Goal: Transaction & Acquisition: Purchase product/service

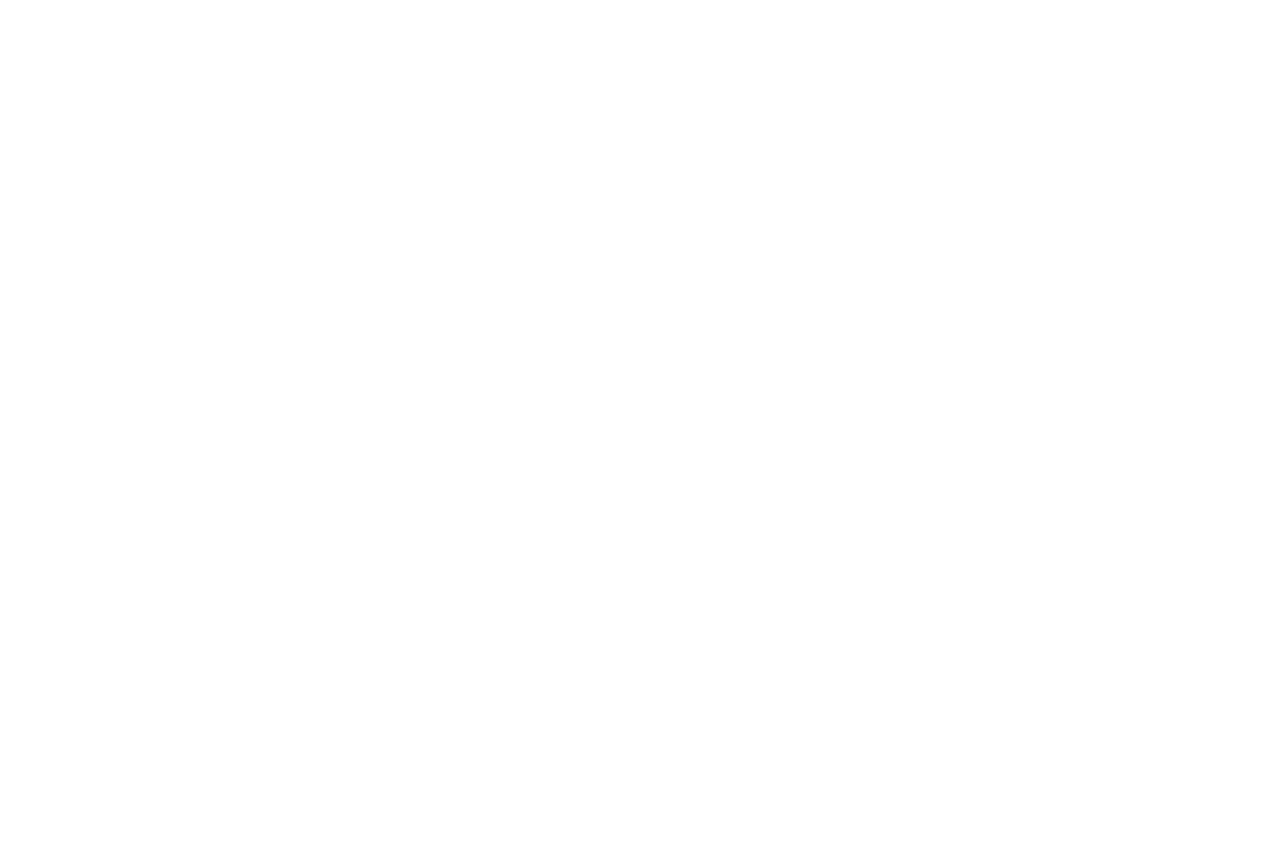
scroll to position [16, 0]
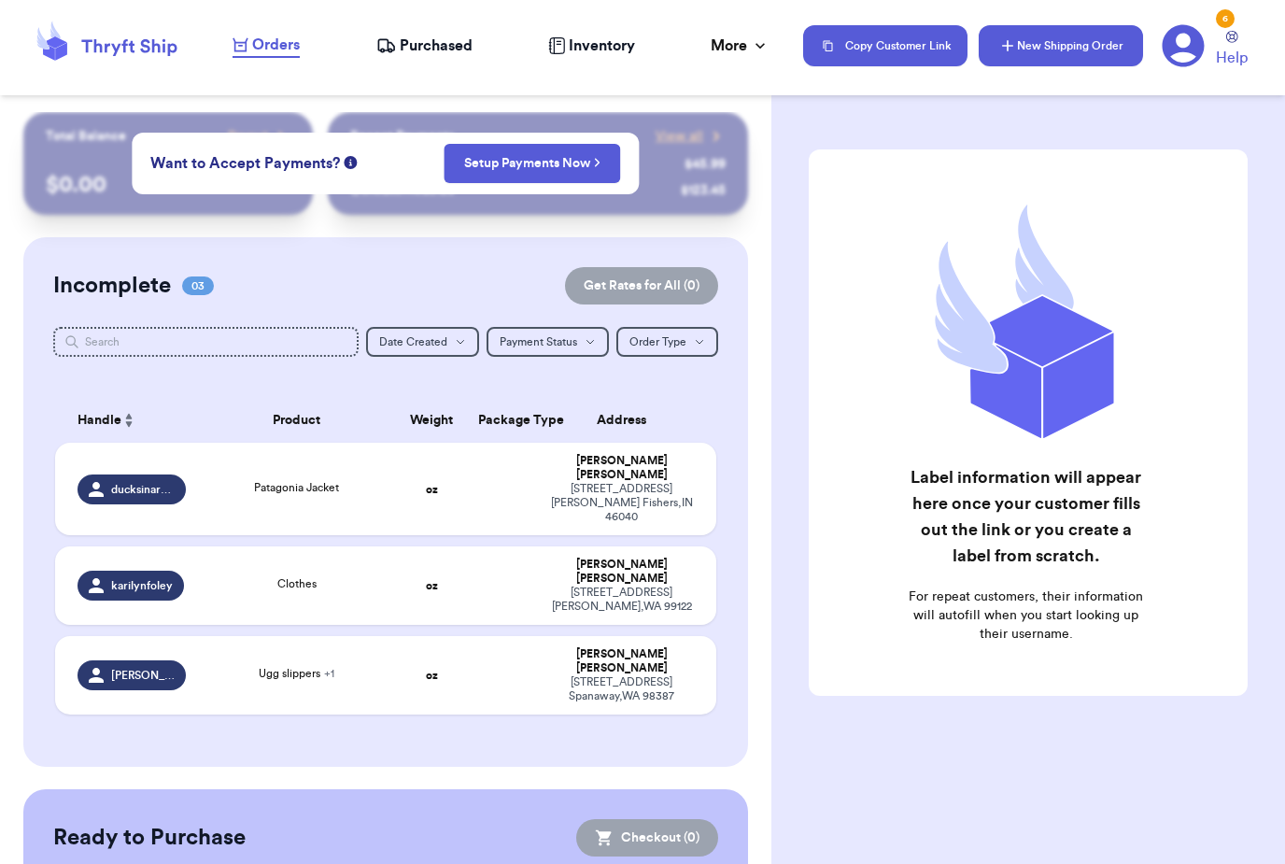
click at [1069, 43] on button "New Shipping Order" at bounding box center [1061, 45] width 164 height 41
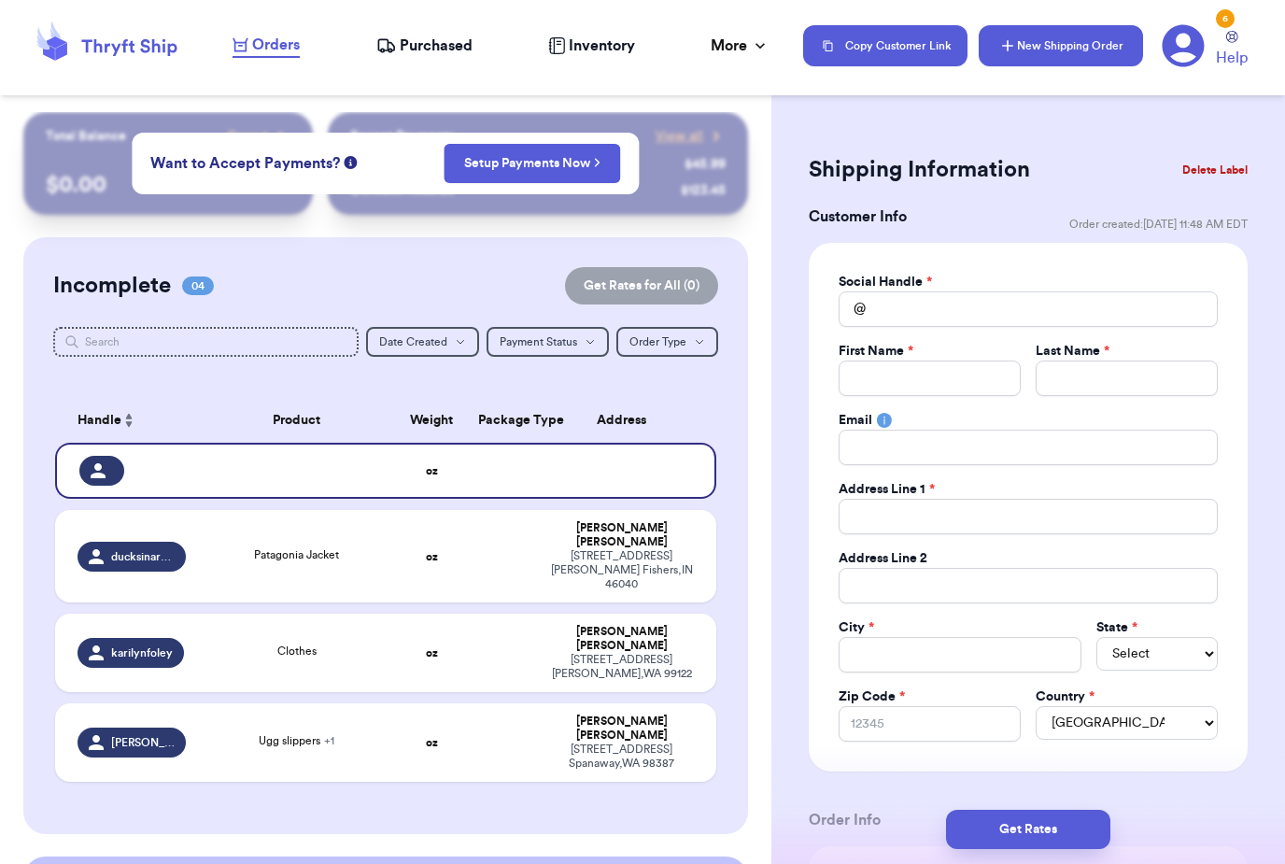
scroll to position [0, 0]
click at [1025, 319] on input "Total Amount Paid" at bounding box center [1028, 308] width 379 height 35
type input "S"
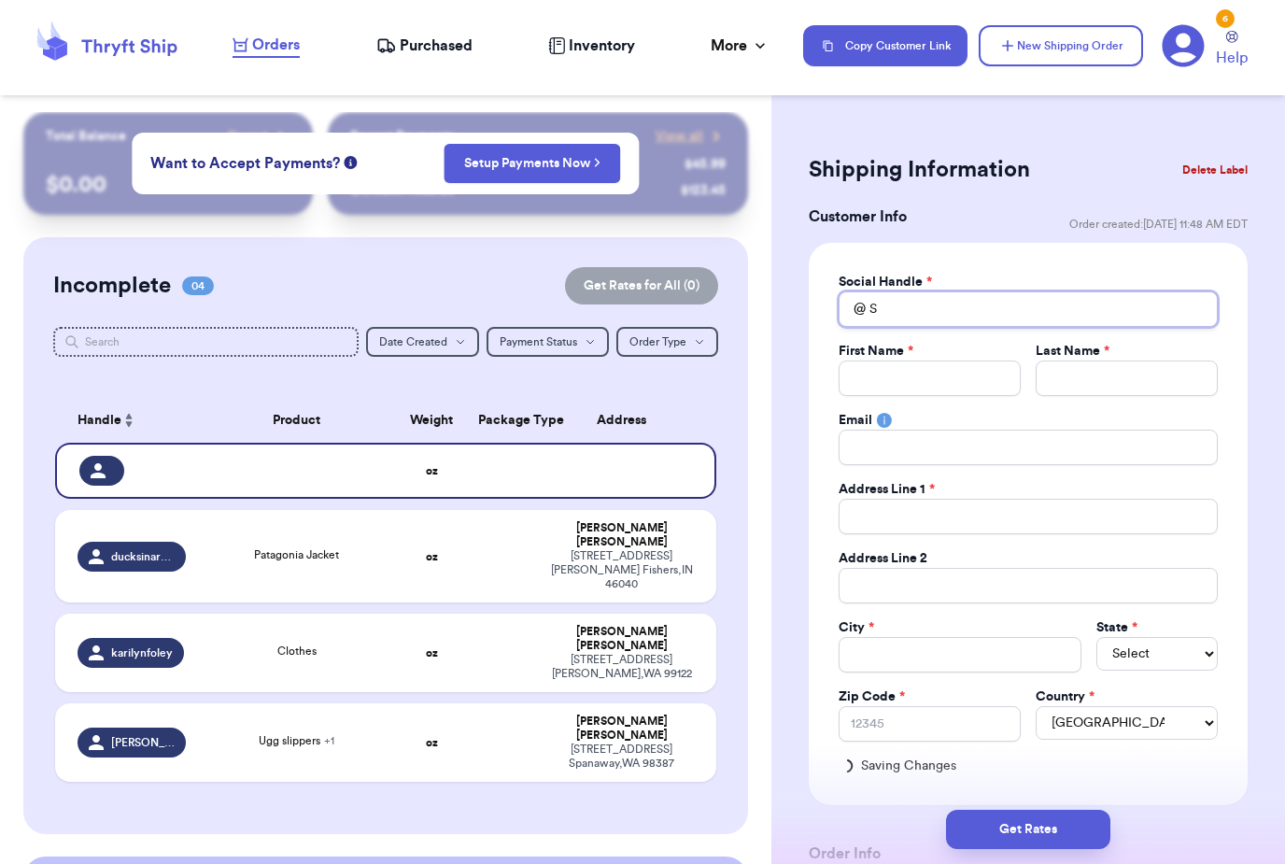
type input "Sw"
type input "Swe"
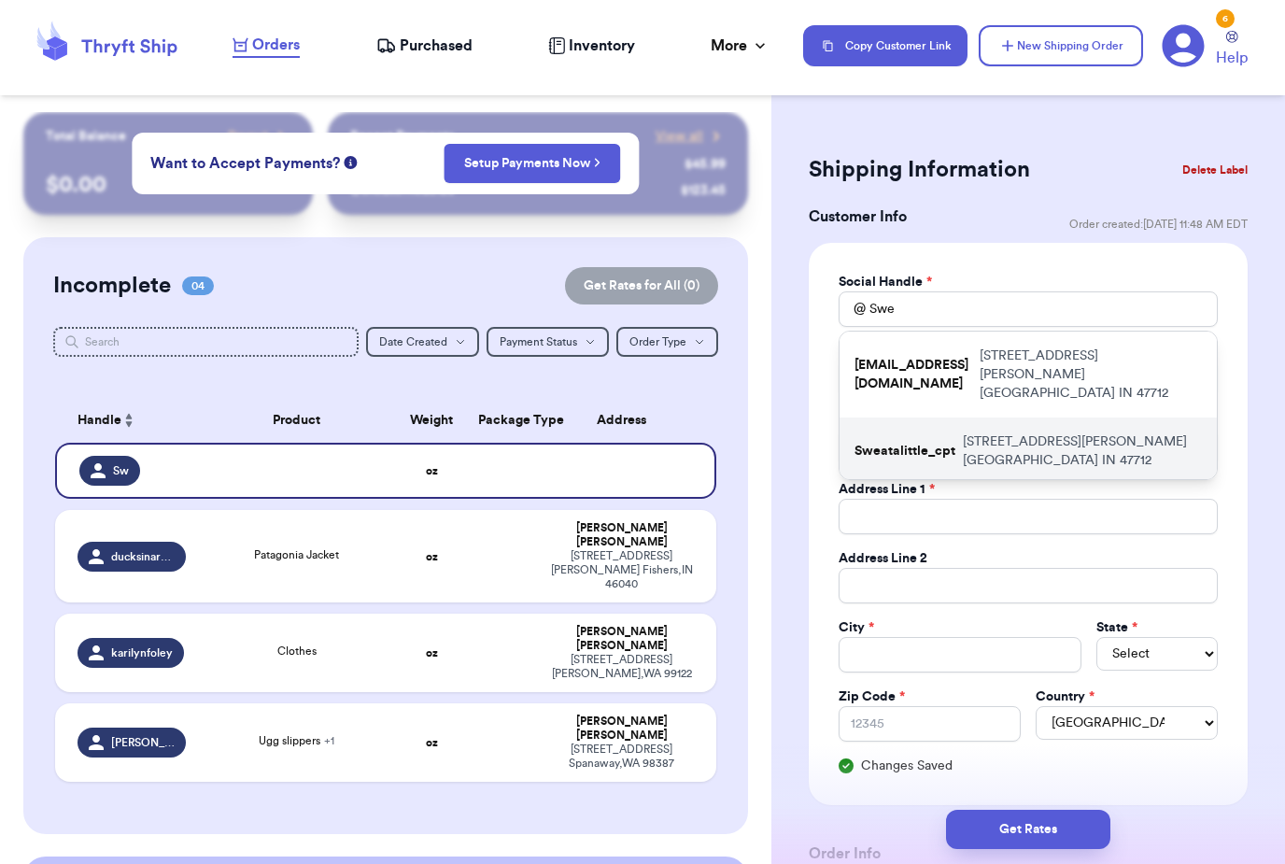
click at [1111, 432] on p "421 S Eickhoff Rd Evansville IN 47712" at bounding box center [1082, 450] width 239 height 37
type input "Sweatalittle_cpt"
type input "Harley"
type input "Martin"
type input "Harley.wilsoncpt@gmail.com"
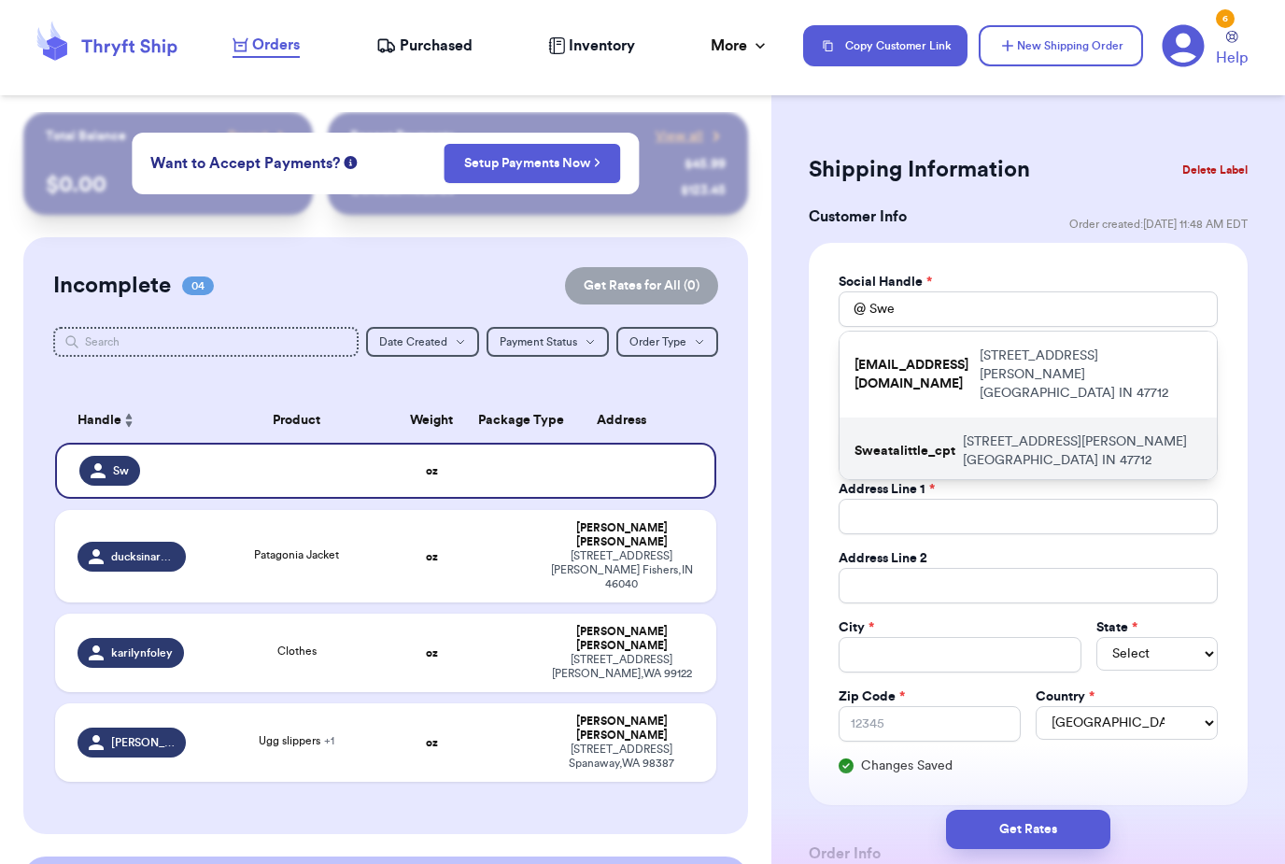
type input "421 S Eickhoff Rd"
type input "Evansville"
select select "IN"
type input "47712"
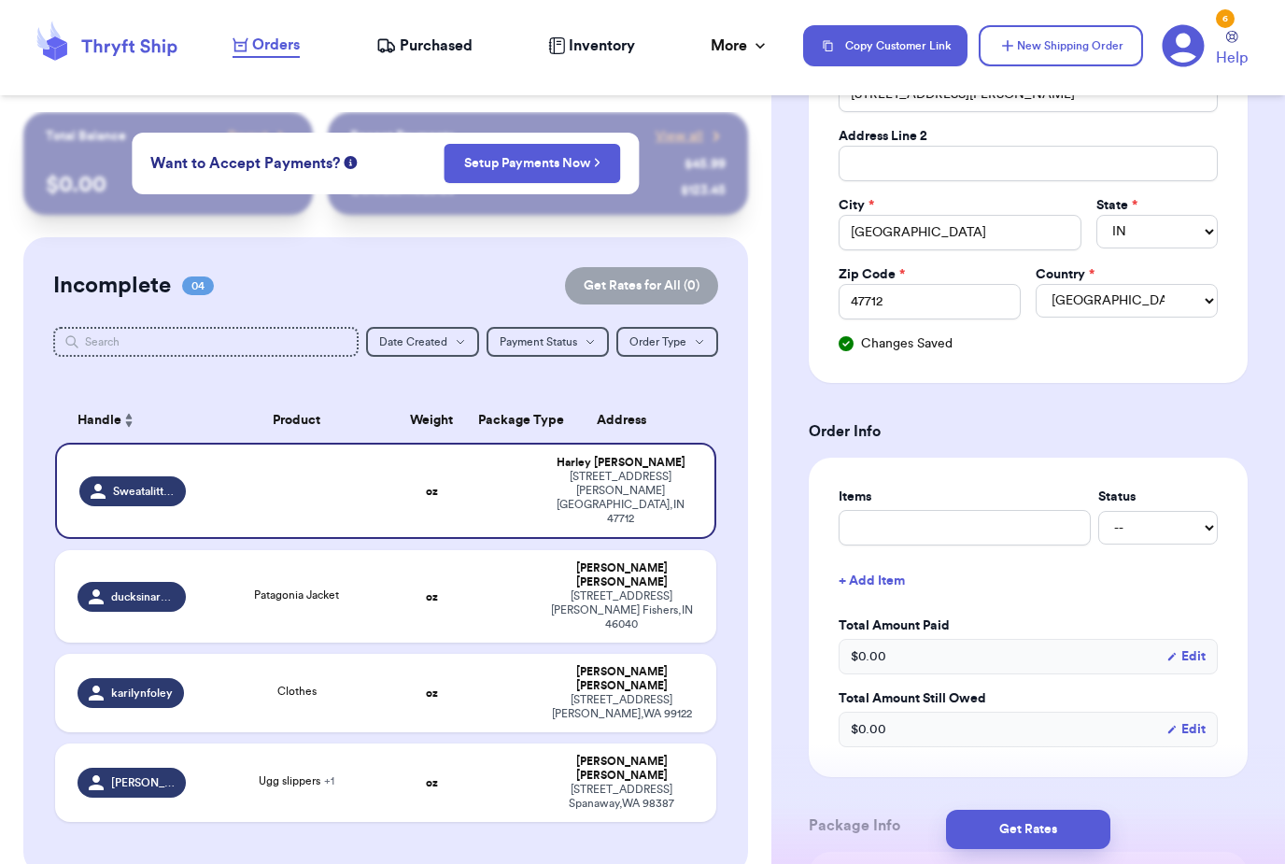
scroll to position [453, 0]
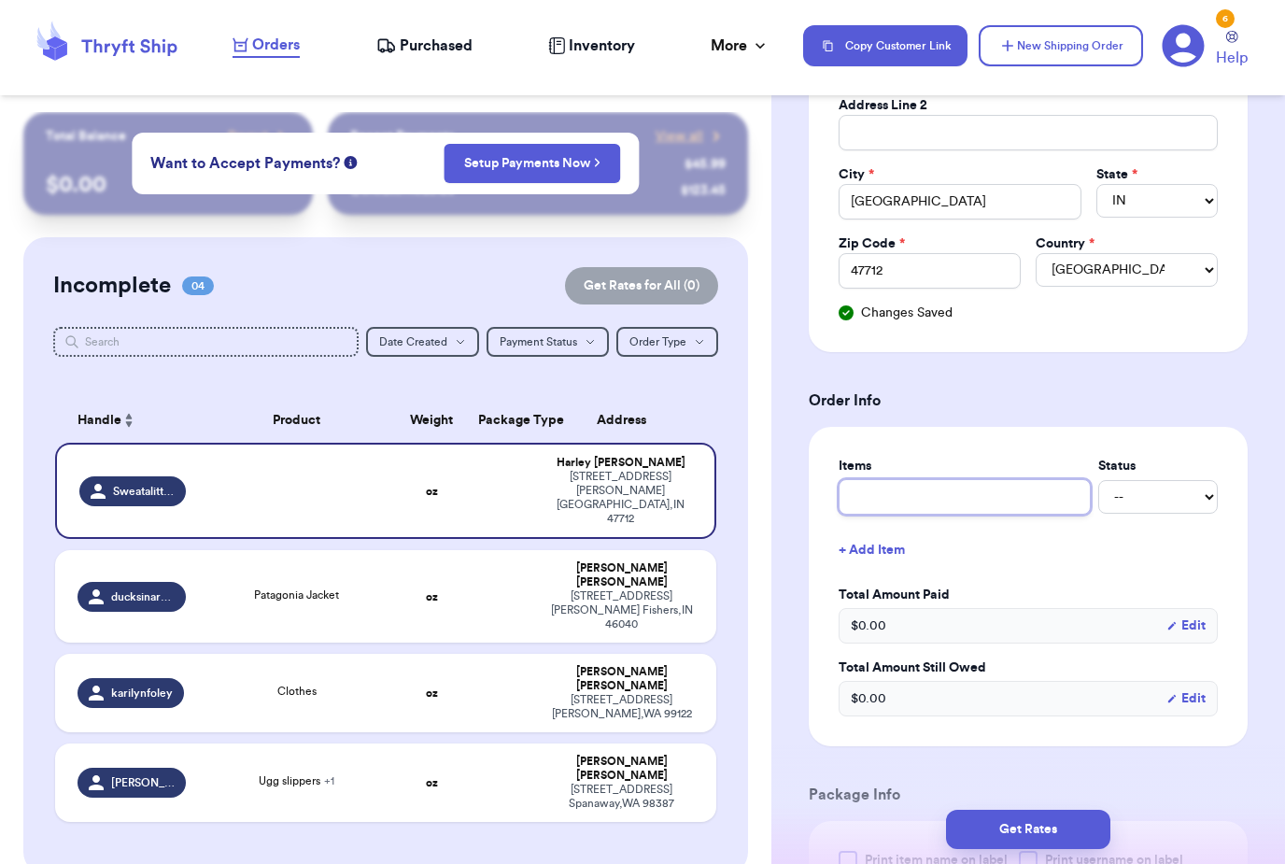
click at [998, 496] on input "text" at bounding box center [965, 496] width 252 height 35
type input "S"
type input "Sh"
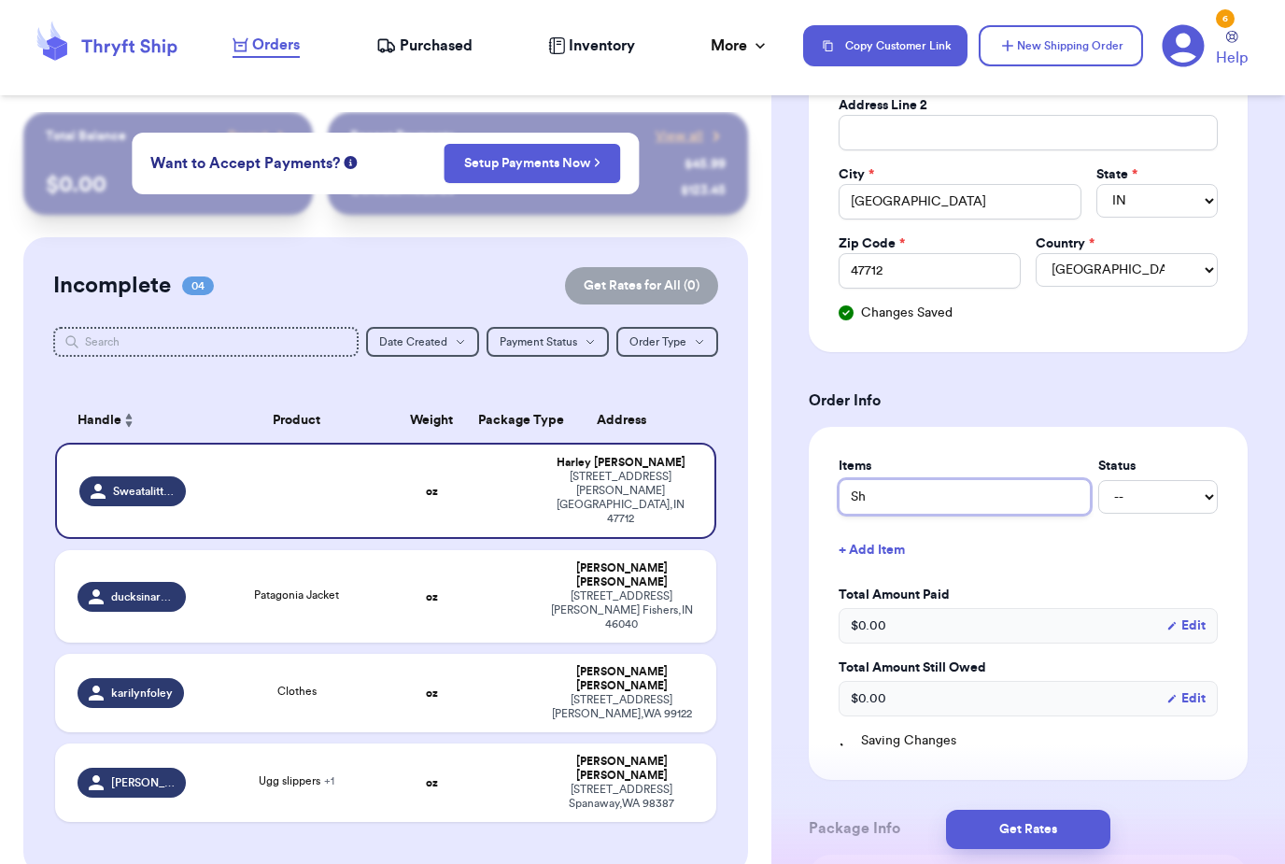
type input "Sha"
type input "Shac"
type input "Shack"
type input "Shacke"
type input "Shacket"
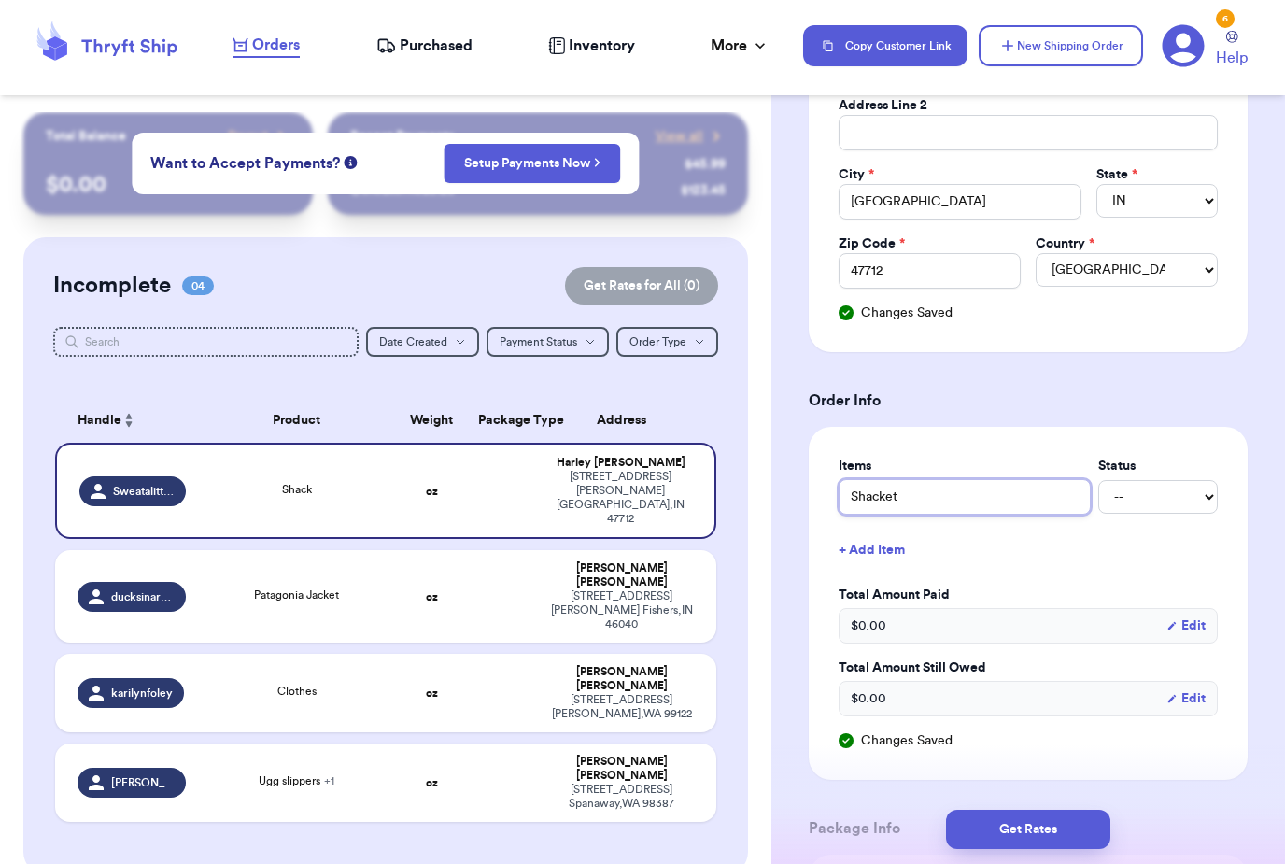
type input "Shacket"
click at [882, 564] on button "+ Add Item" at bounding box center [1028, 549] width 394 height 41
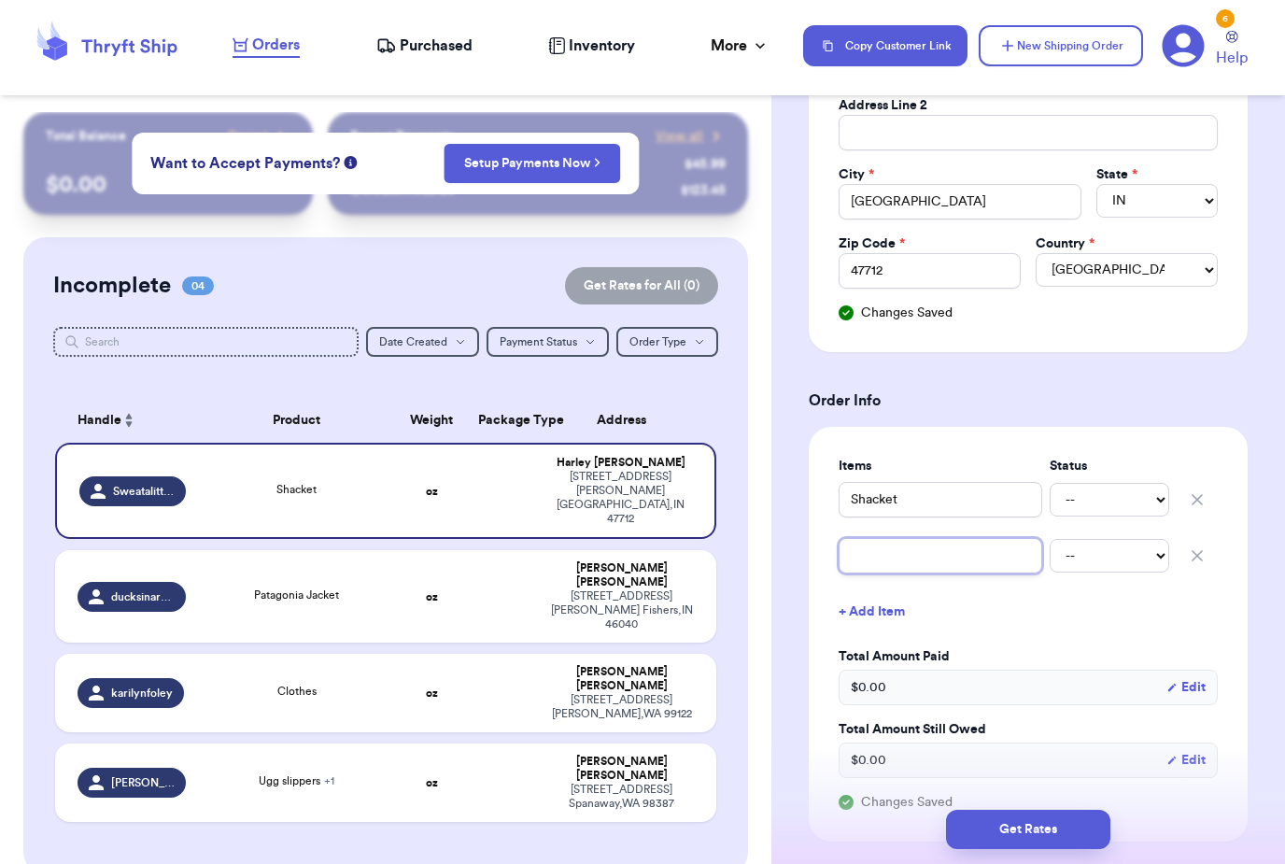
click at [952, 543] on input "text" at bounding box center [941, 555] width 204 height 35
type input "S"
type input "Sk"
type input "Ski"
type input "Skir"
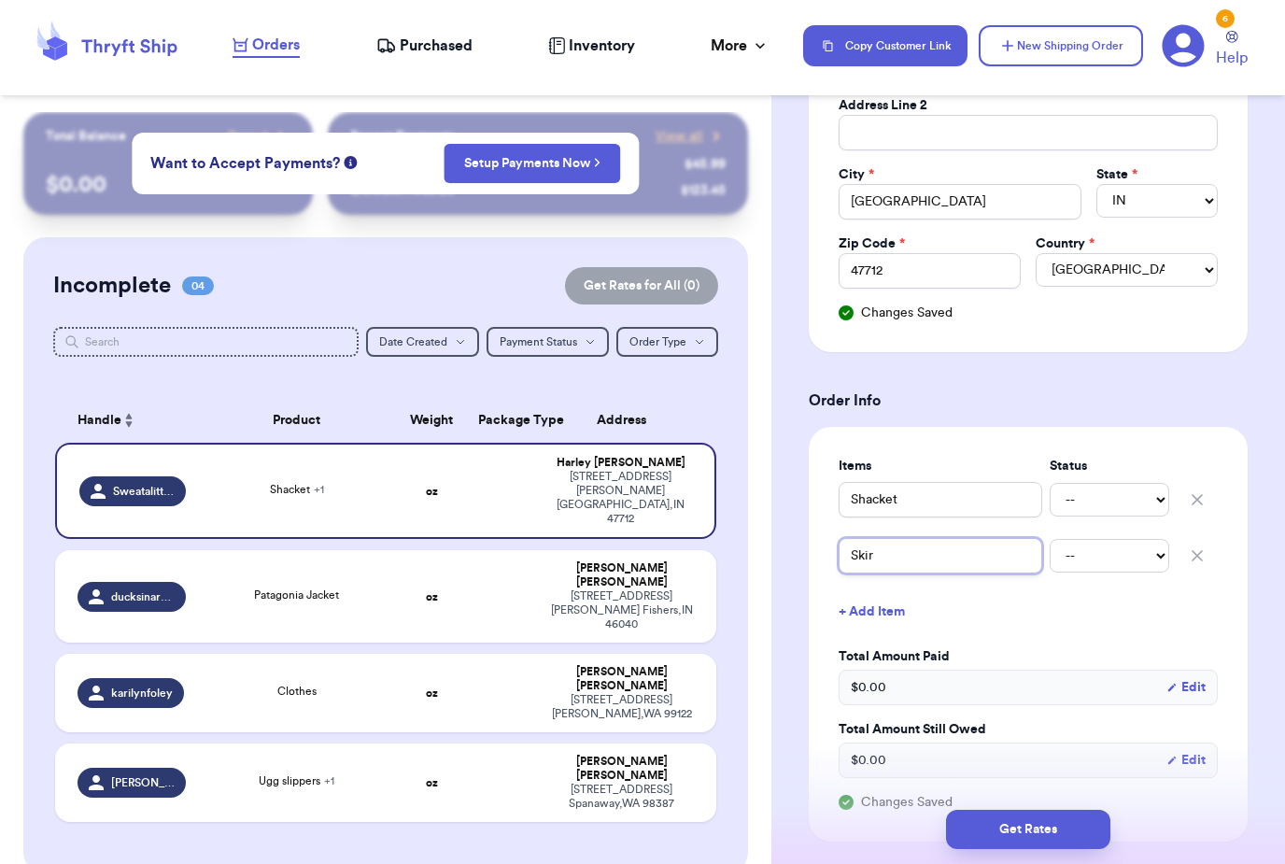
type input "Skirt"
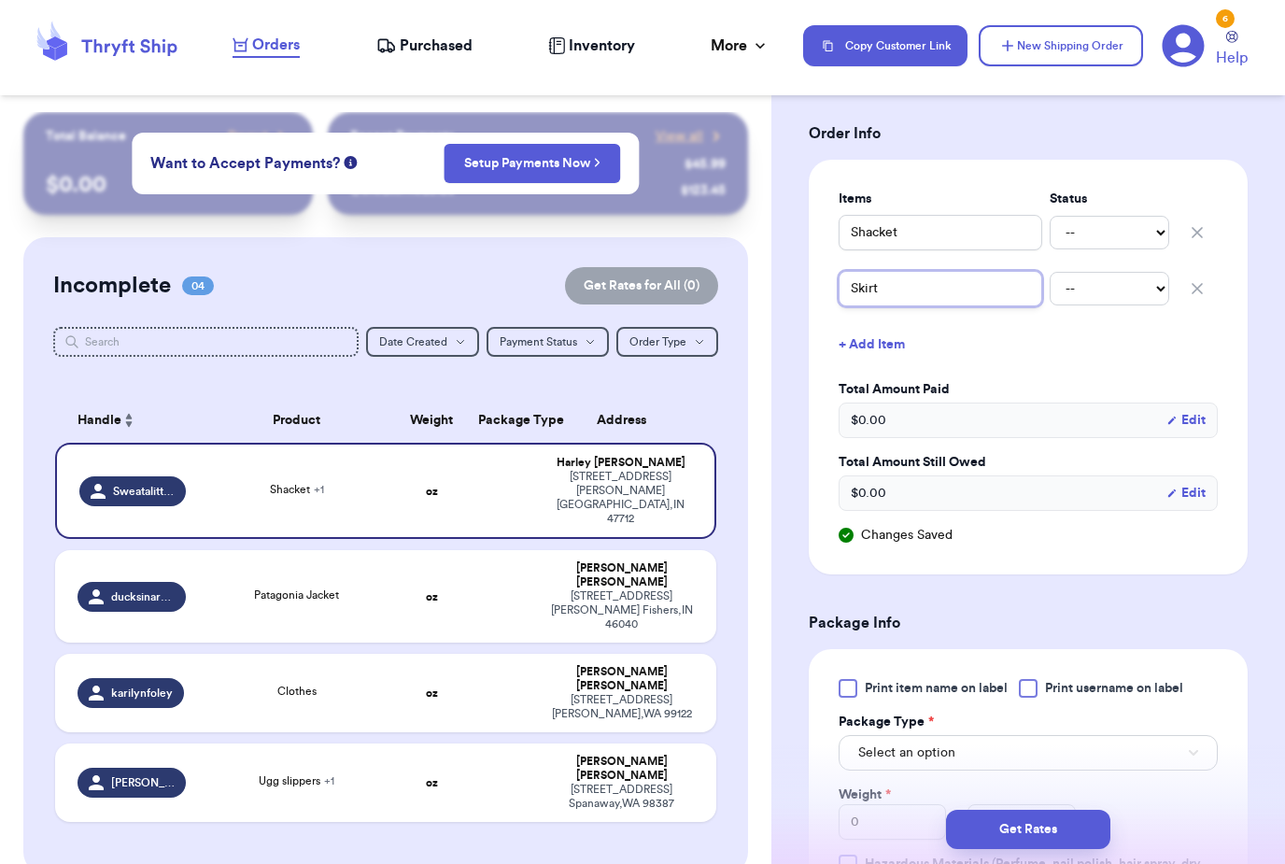
scroll to position [749, 0]
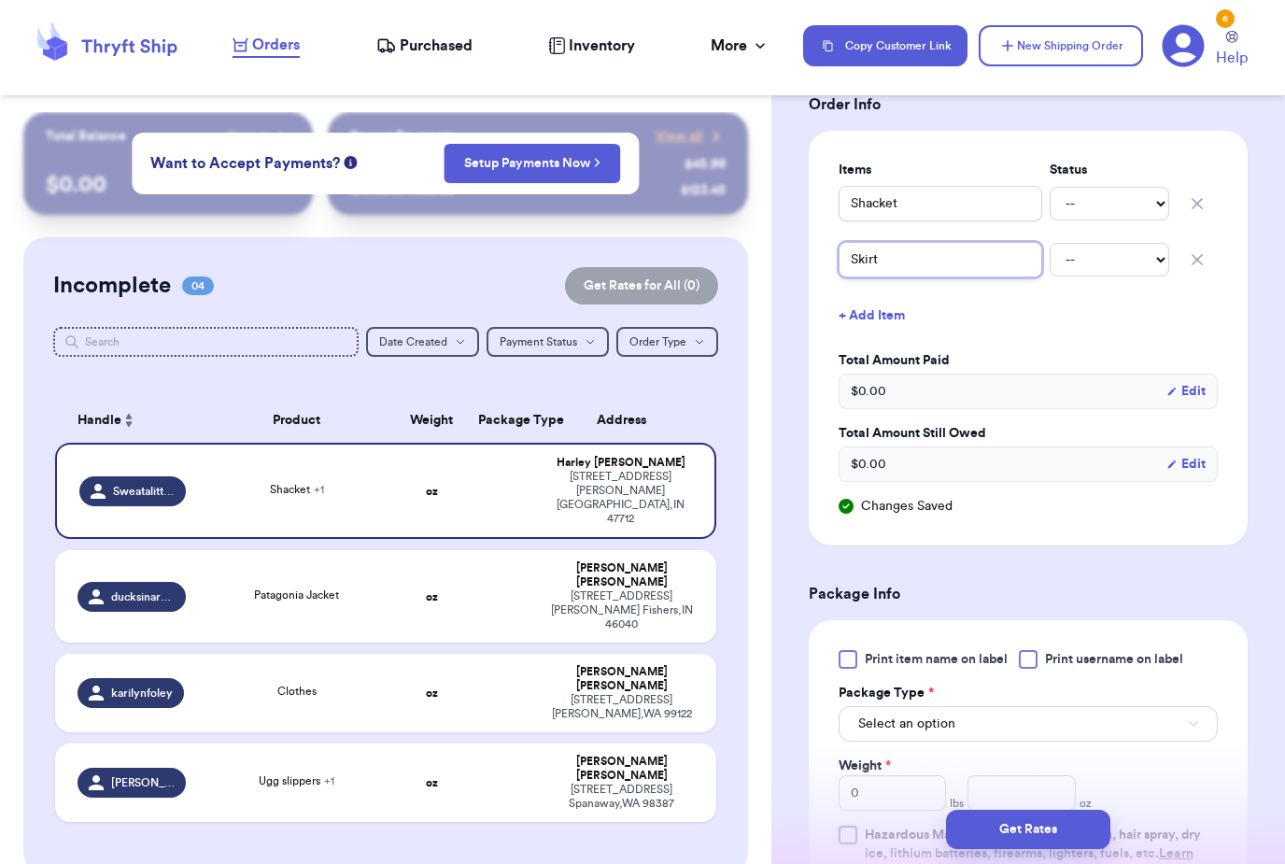
type input "Skirt"
click at [948, 660] on span "Print item name on label" at bounding box center [936, 659] width 143 height 19
click at [0, 0] on input "Print item name on label" at bounding box center [0, 0] width 0 height 0
click at [1108, 666] on span "Print username on label" at bounding box center [1114, 659] width 138 height 19
click at [0, 0] on input "Print username on label" at bounding box center [0, 0] width 0 height 0
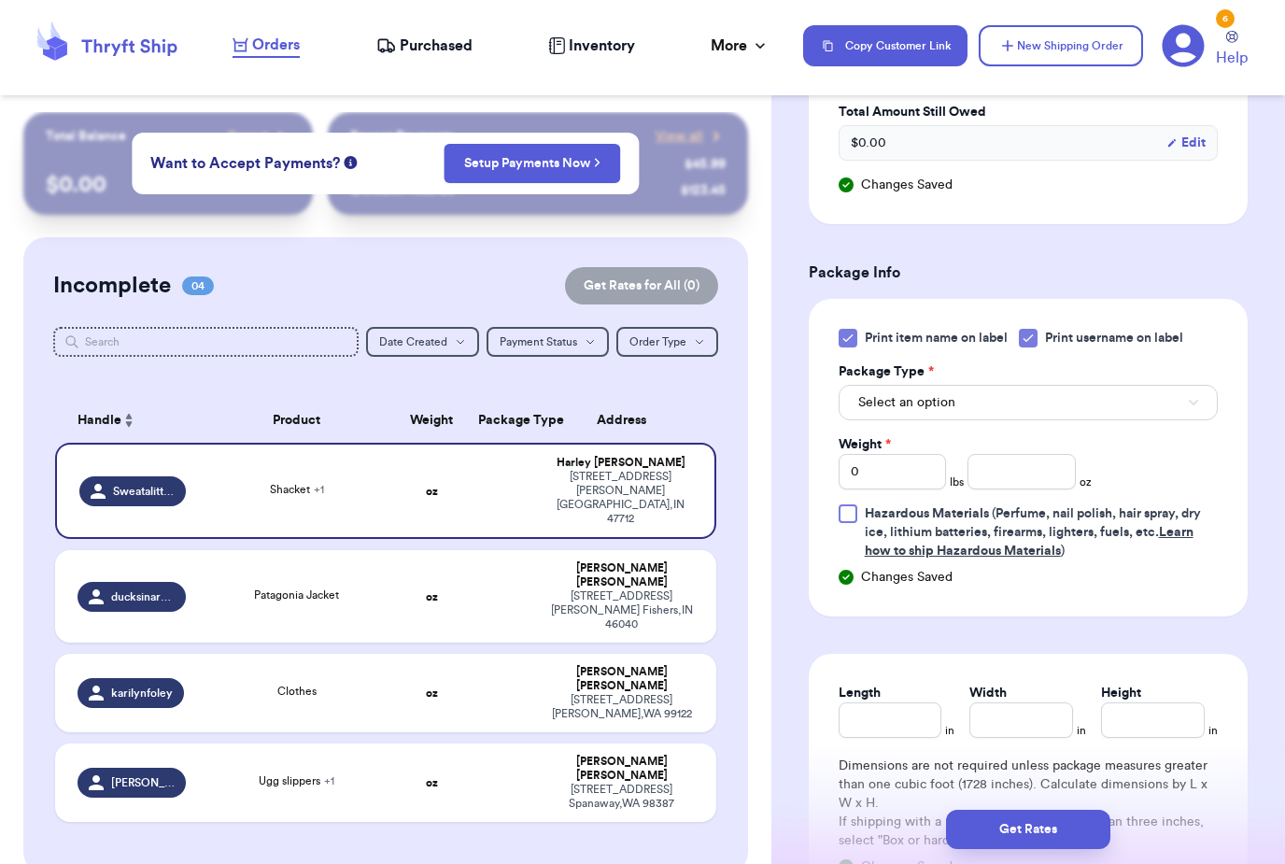
scroll to position [1071, 0]
click at [1037, 389] on button "Select an option" at bounding box center [1028, 401] width 379 height 35
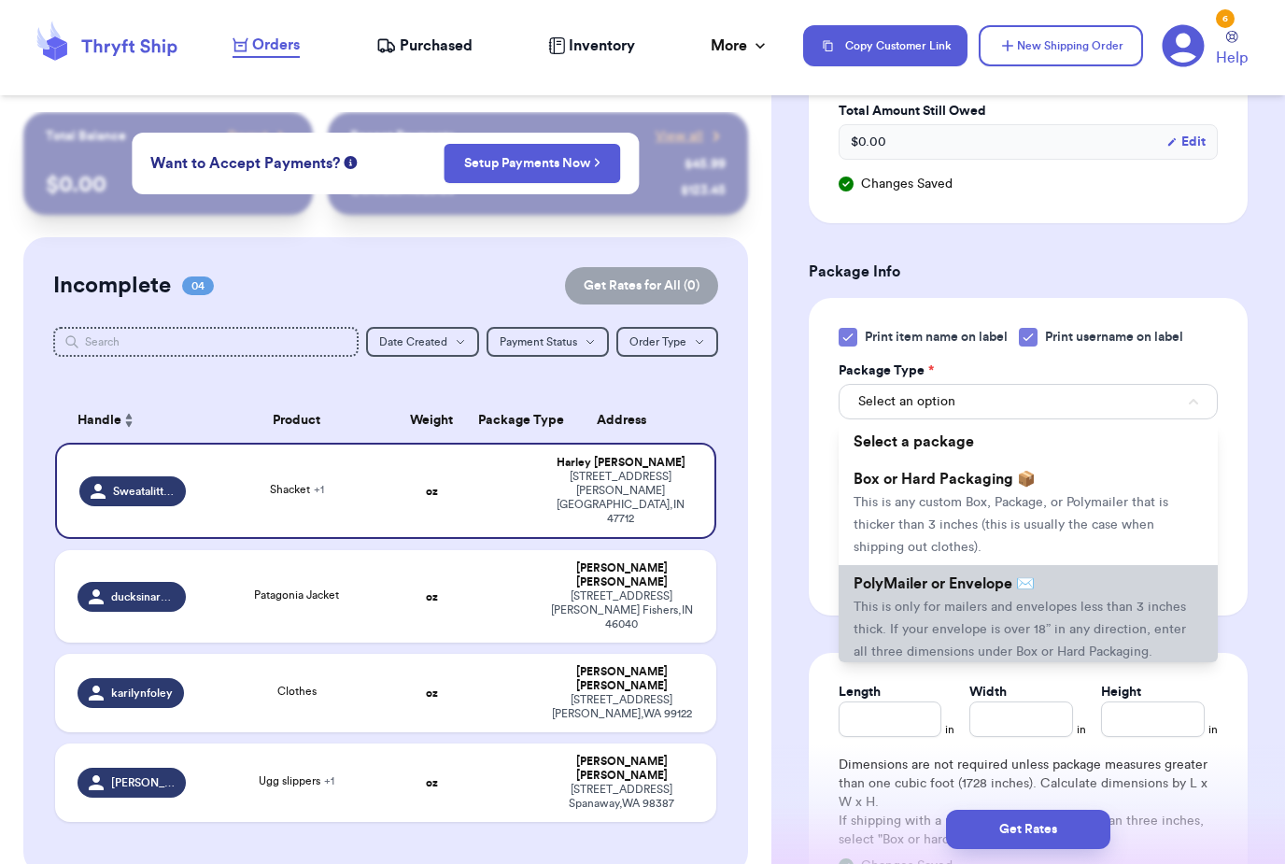
click at [1021, 604] on span "This is only for mailers and envelopes less than 3 inches thick. If your envelo…" at bounding box center [1020, 629] width 332 height 58
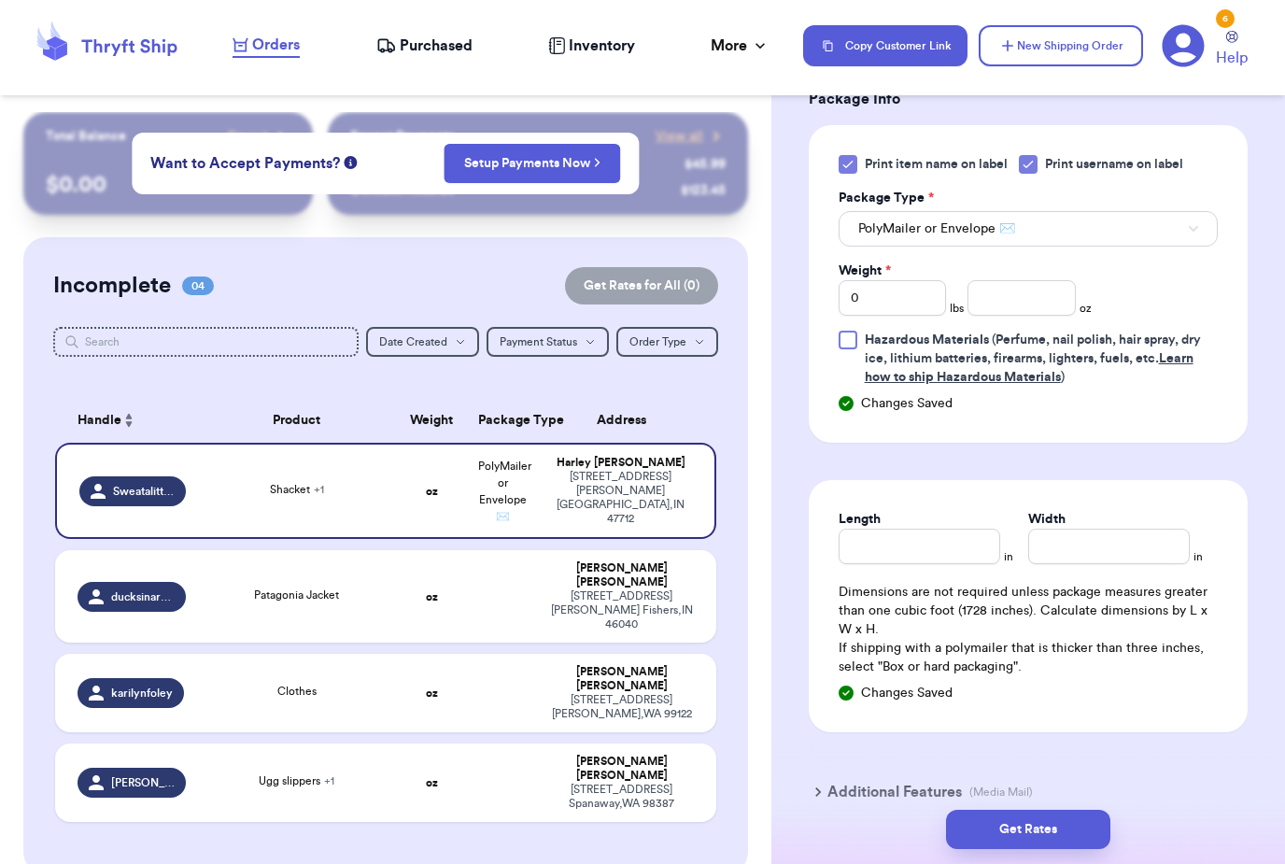
scroll to position [1249, 0]
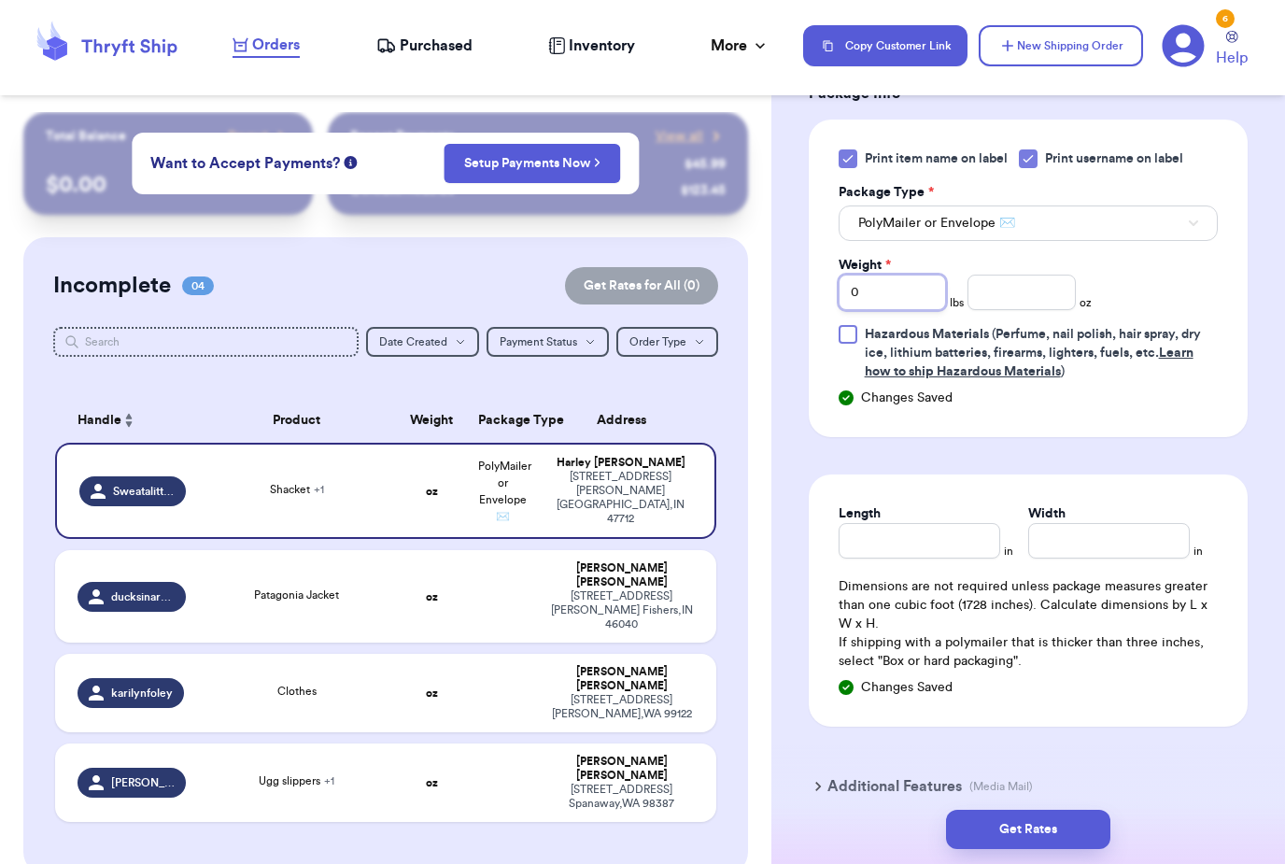
click at [910, 289] on input "0" at bounding box center [892, 292] width 107 height 35
type input "1"
click at [1004, 306] on input "number" at bounding box center [1020, 292] width 107 height 35
type input "9"
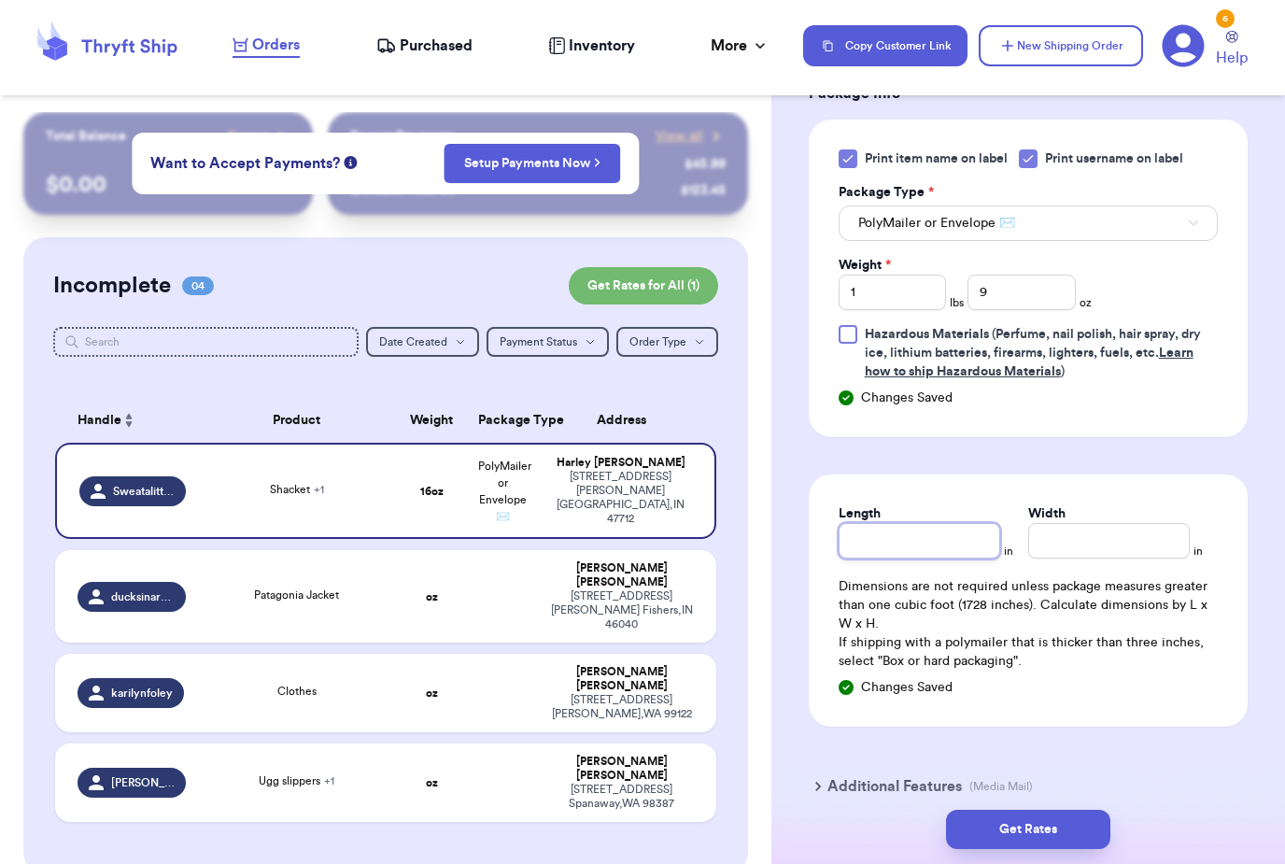
click at [925, 543] on input "Length" at bounding box center [920, 540] width 162 height 35
type input "12"
click at [1093, 539] on input "Width *" at bounding box center [1109, 540] width 162 height 35
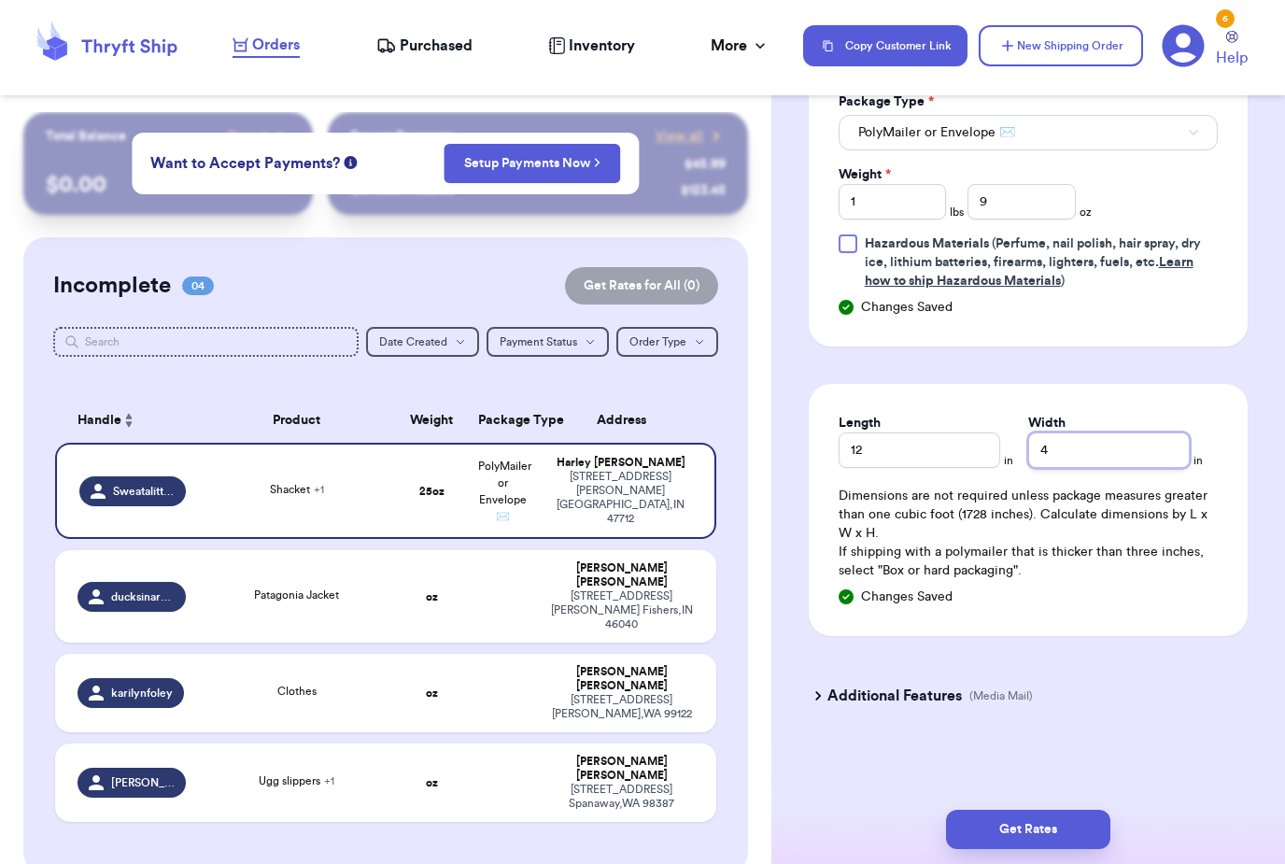
scroll to position [1340, 0]
type input "4"
click at [1090, 810] on button "Get Rates" at bounding box center [1028, 829] width 164 height 39
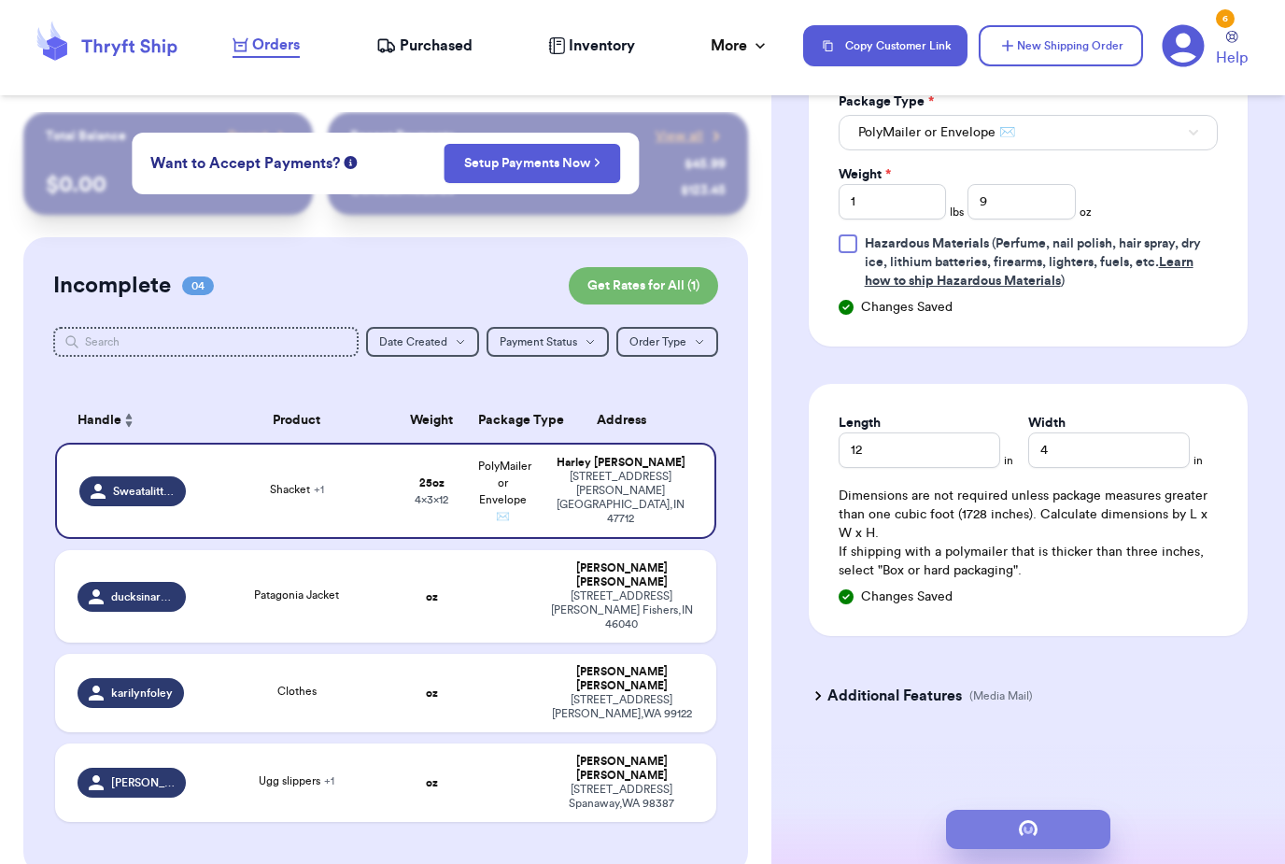
scroll to position [0, 0]
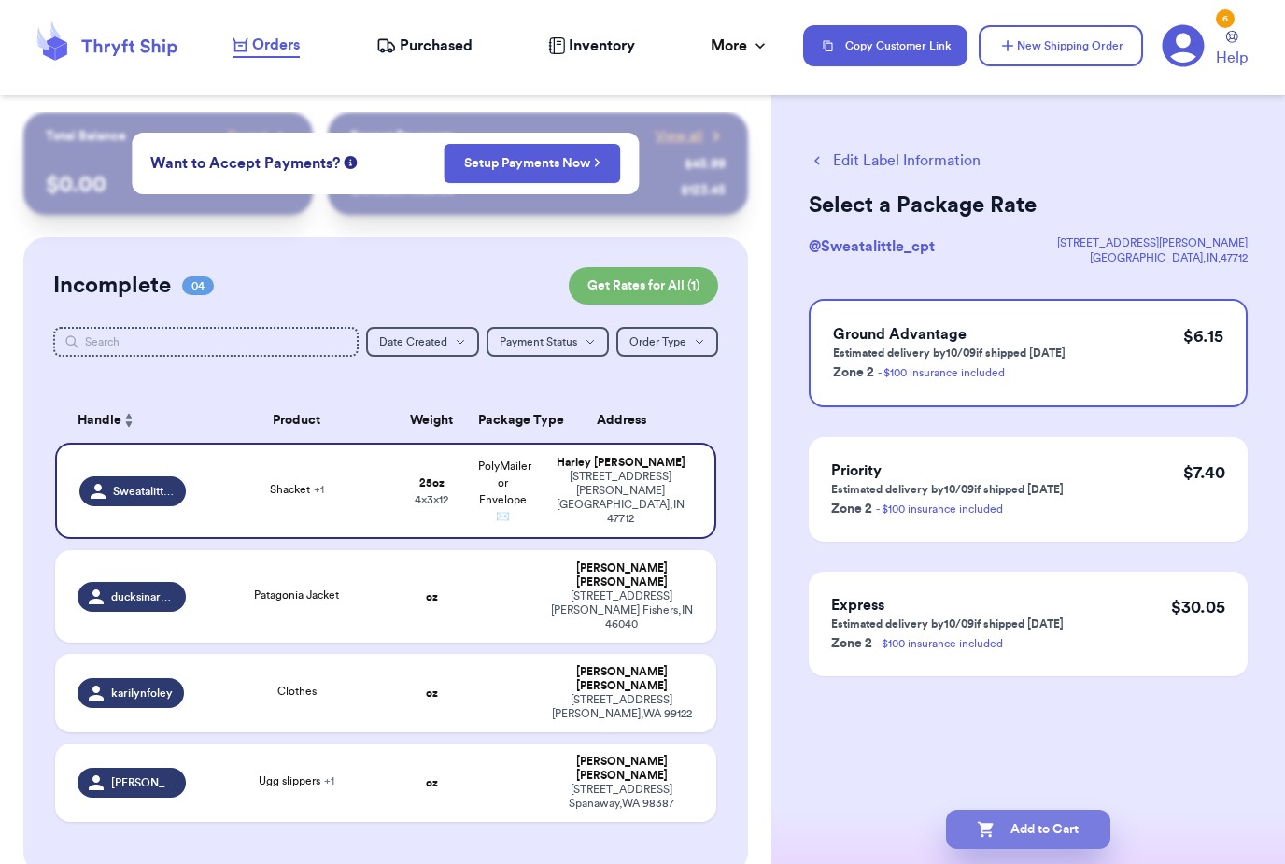
click at [1080, 810] on button "Add to Cart" at bounding box center [1028, 829] width 164 height 39
checkbox input "true"
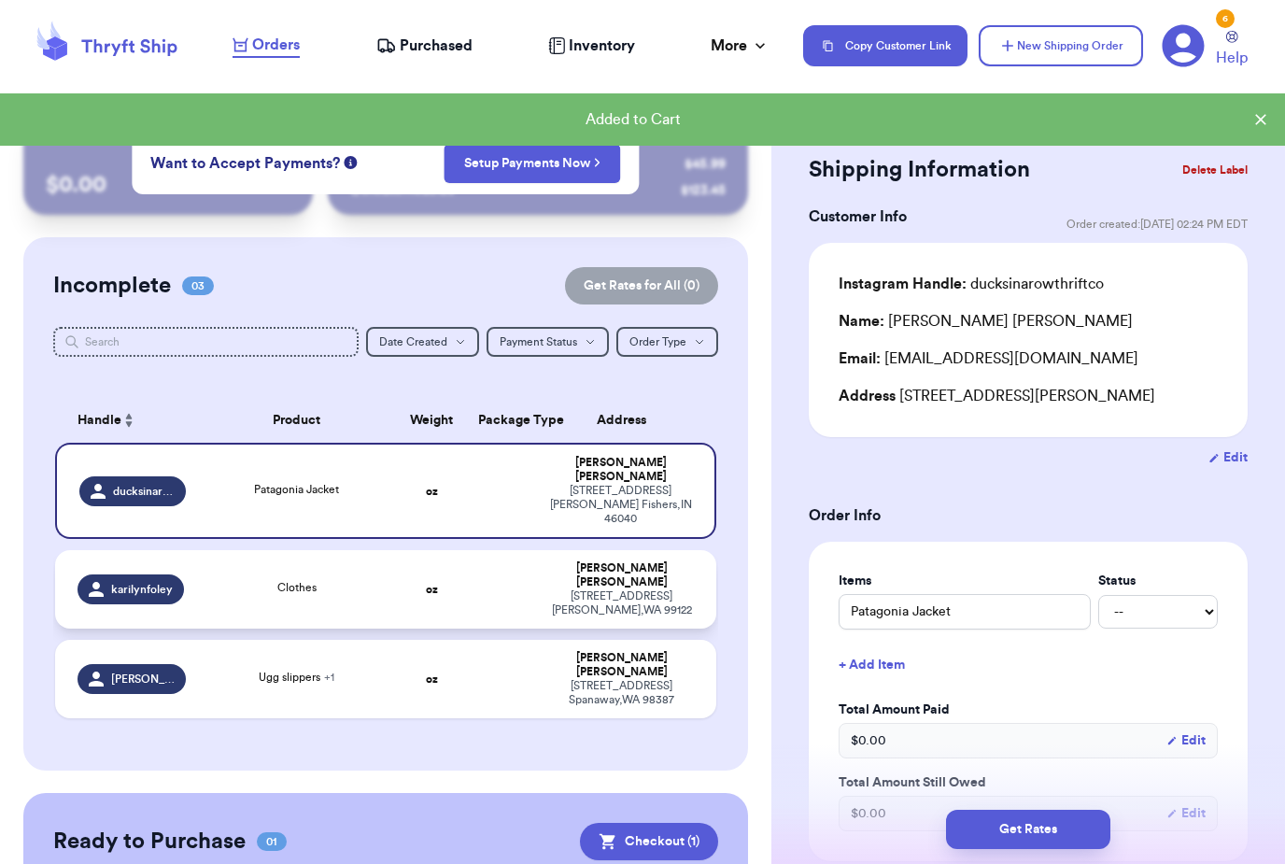
click at [545, 550] on td "Karilyn Foley 716 main st Davenport , WA 99122" at bounding box center [626, 589] width 177 height 78
type input "Clothes"
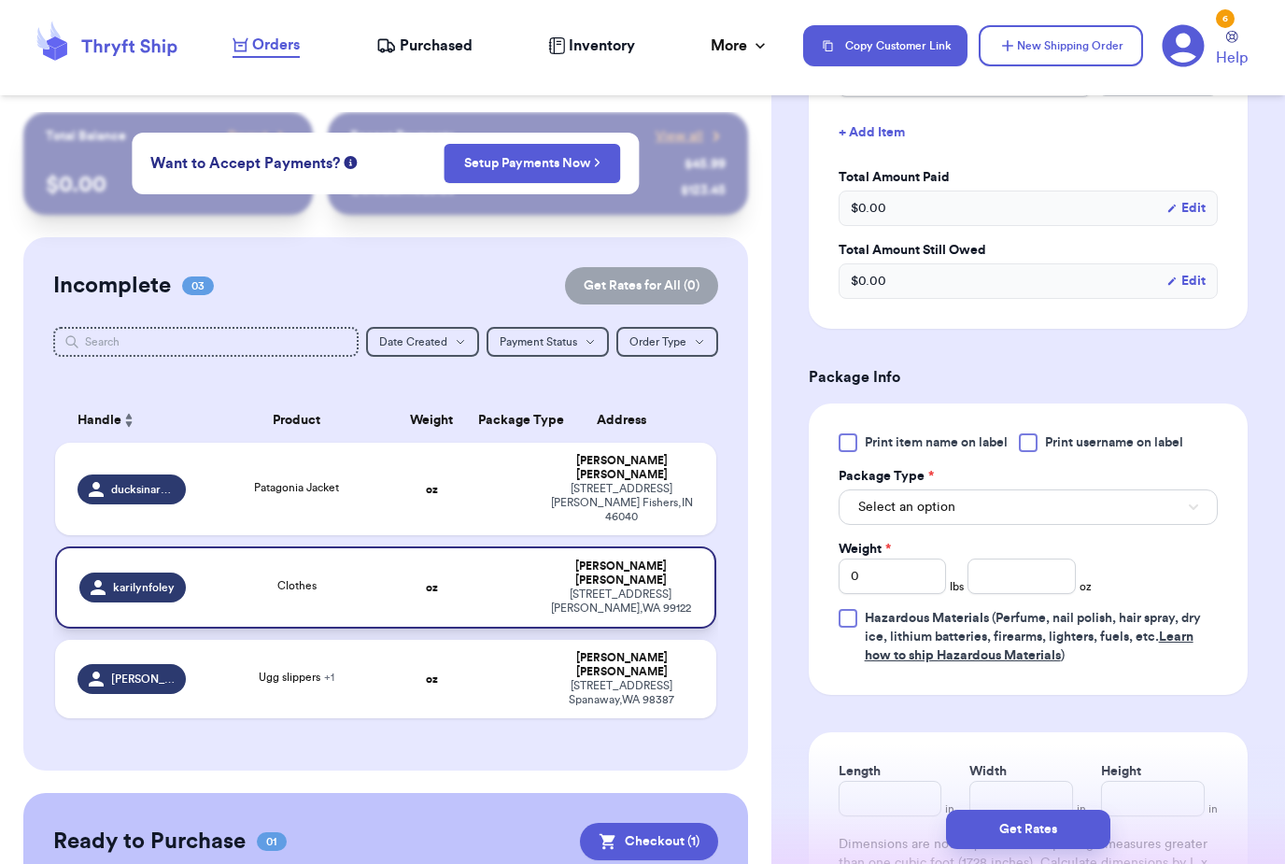
scroll to position [536, 0]
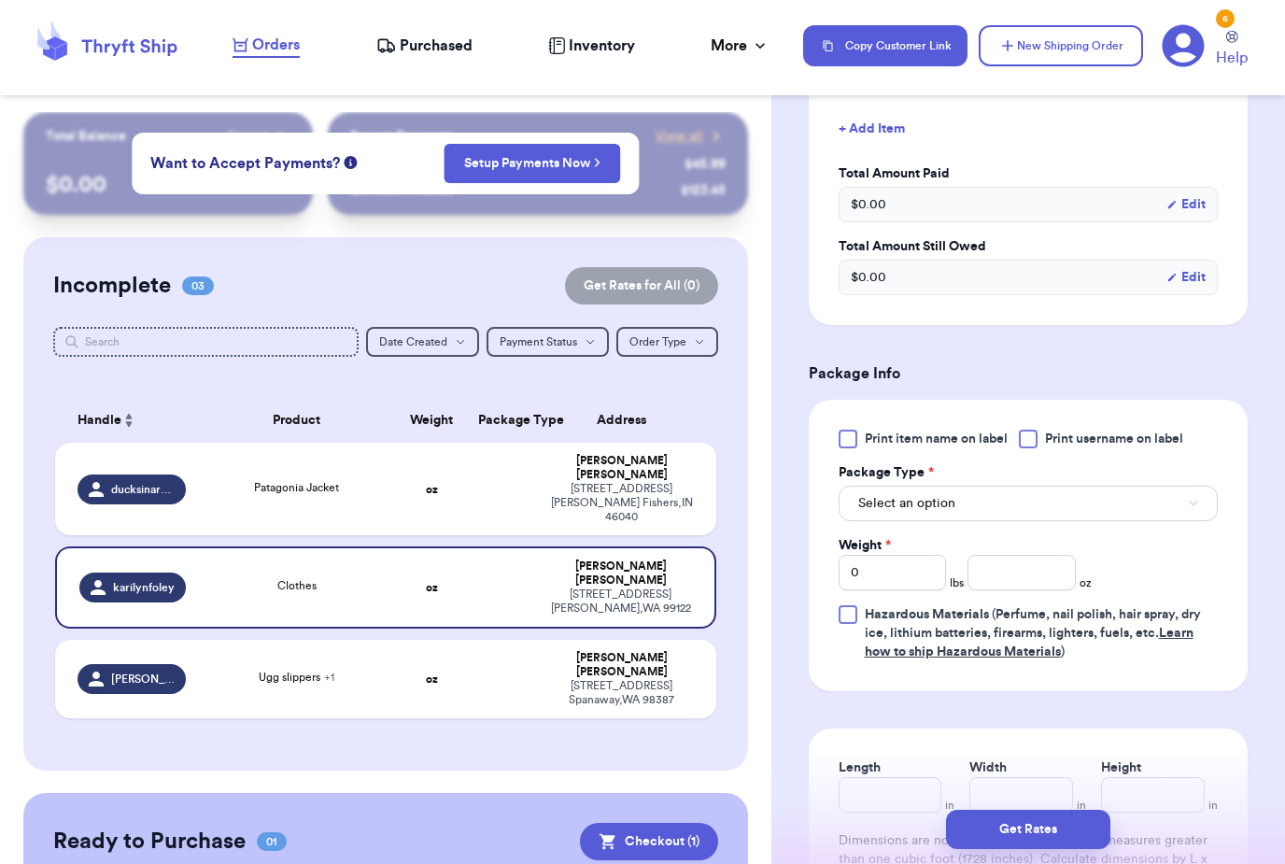
click at [955, 458] on div "Print item name on label Print username on label Package Type * Select an optio…" at bounding box center [1028, 546] width 379 height 232
click at [954, 458] on div "Print item name on label Print username on label Package Type * Select an optio…" at bounding box center [1028, 546] width 379 height 232
click at [954, 443] on span "Print item name on label" at bounding box center [936, 439] width 143 height 19
click at [0, 0] on input "Print item name on label" at bounding box center [0, 0] width 0 height 0
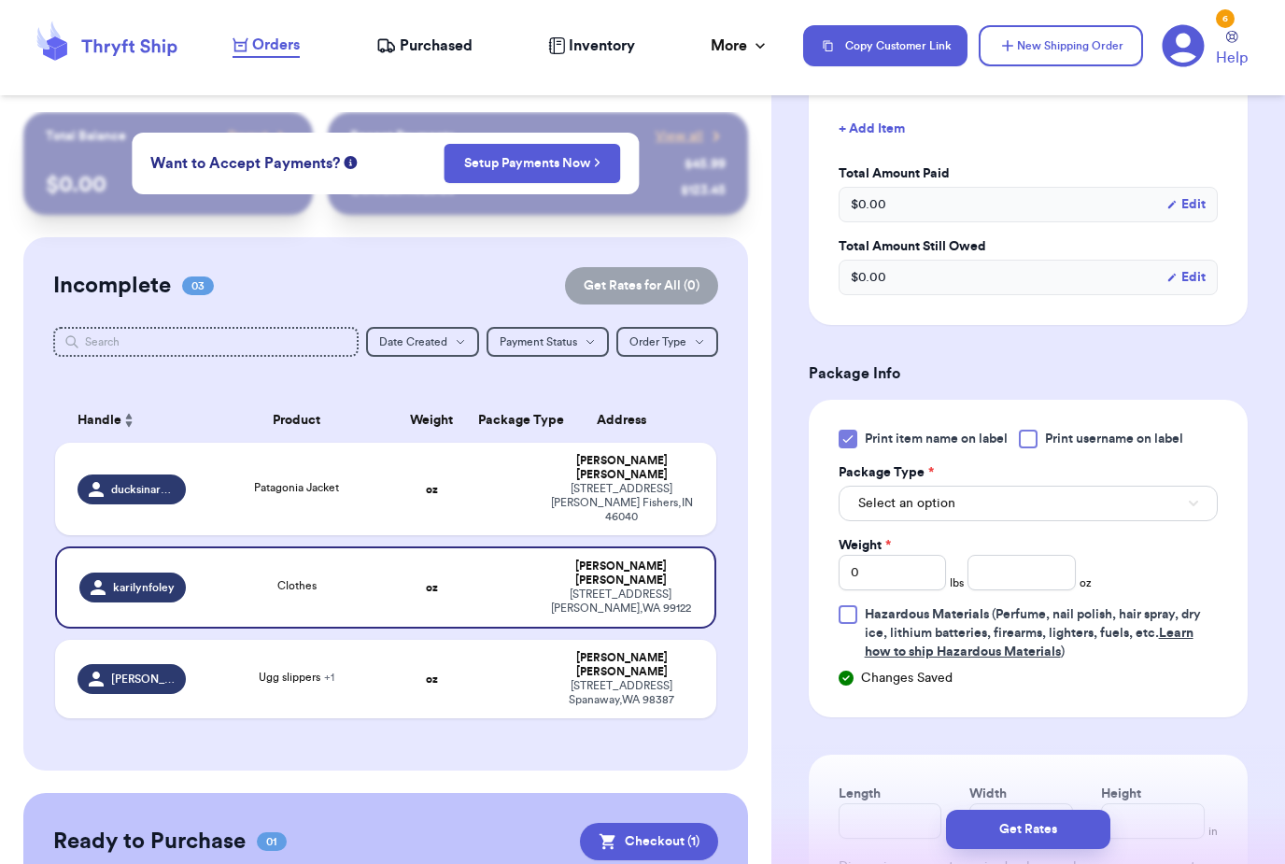
click at [1120, 441] on span "Print username on label" at bounding box center [1114, 439] width 138 height 19
click at [0, 0] on input "Print username on label" at bounding box center [0, 0] width 0 height 0
click at [1024, 503] on button "Select an option" at bounding box center [1028, 503] width 379 height 35
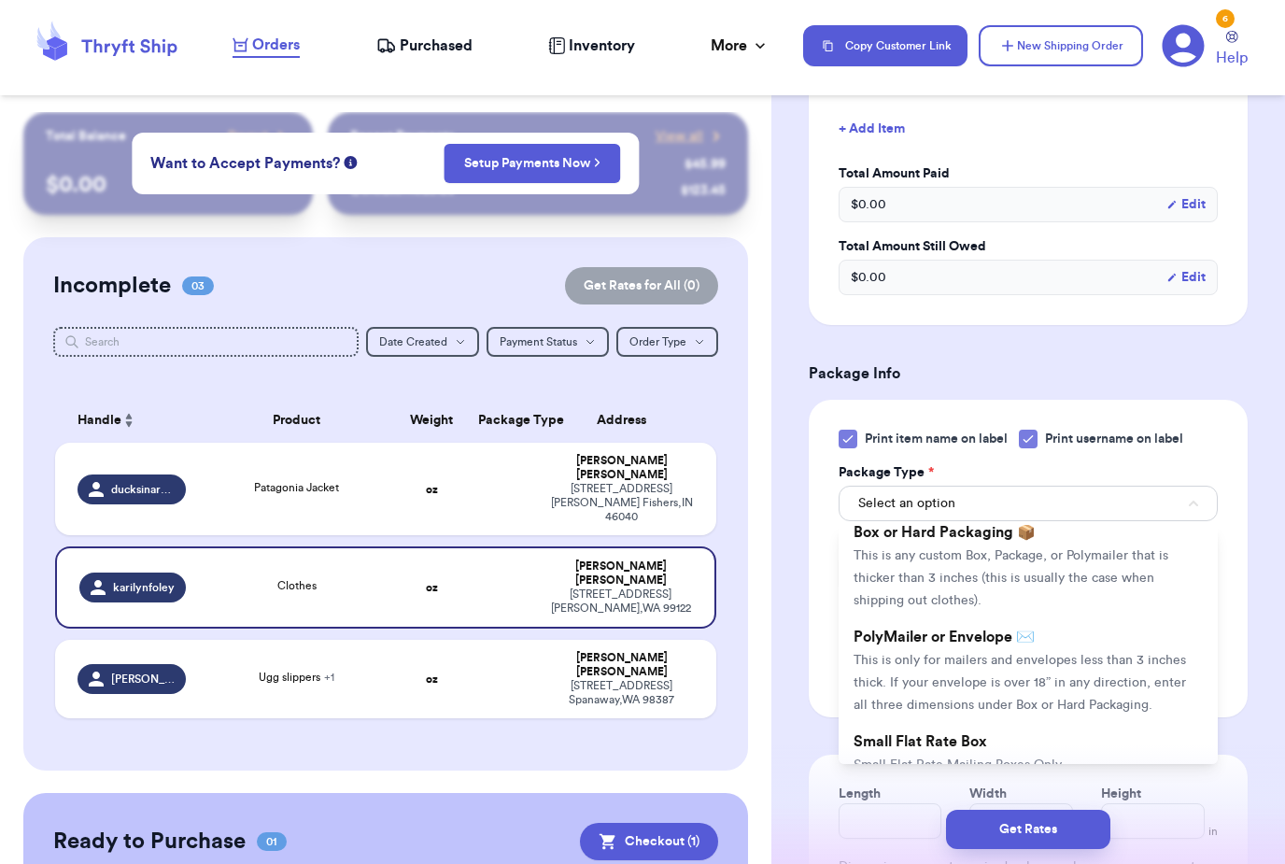
scroll to position [1, 0]
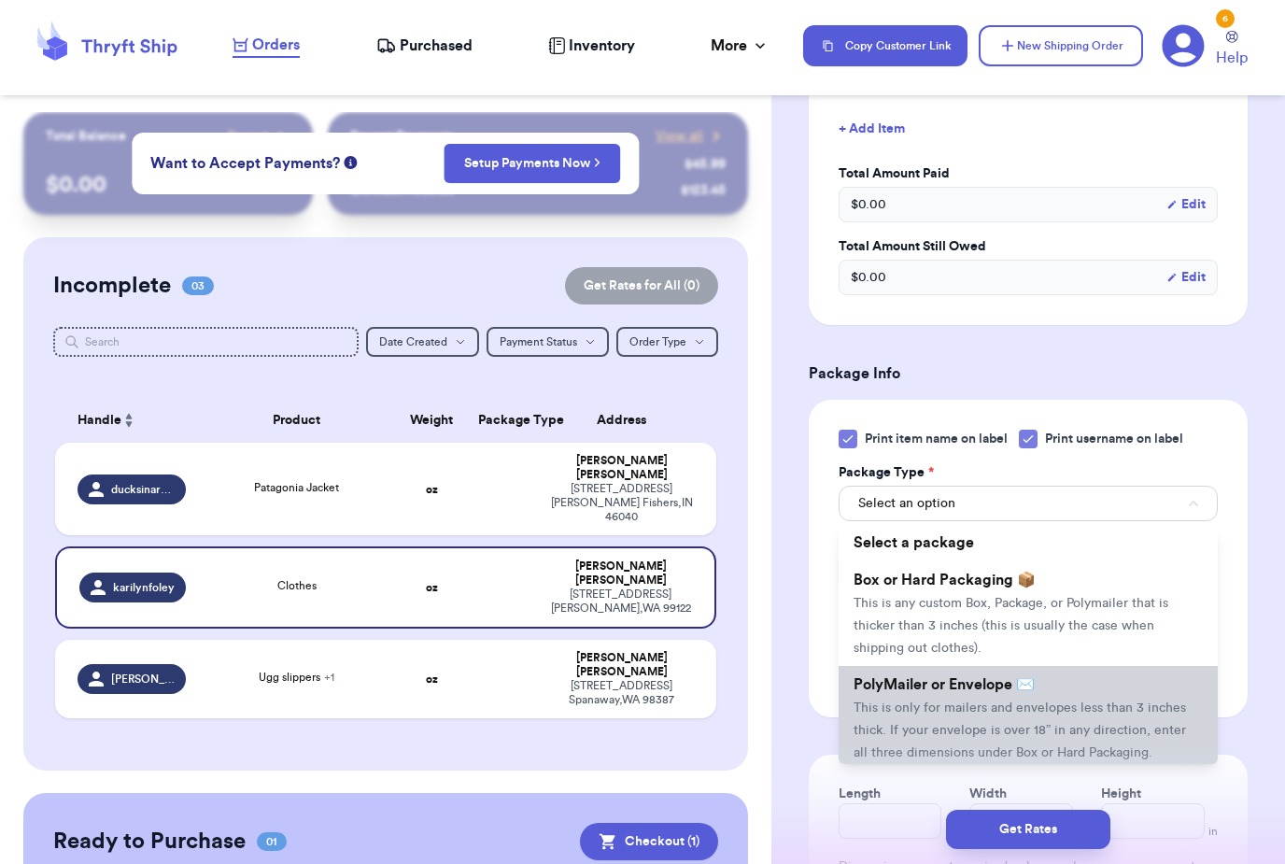
click at [950, 697] on li "PolyMailer or Envelope ✉️ This is only for mailers and envelopes less than 3 in…" at bounding box center [1028, 718] width 379 height 105
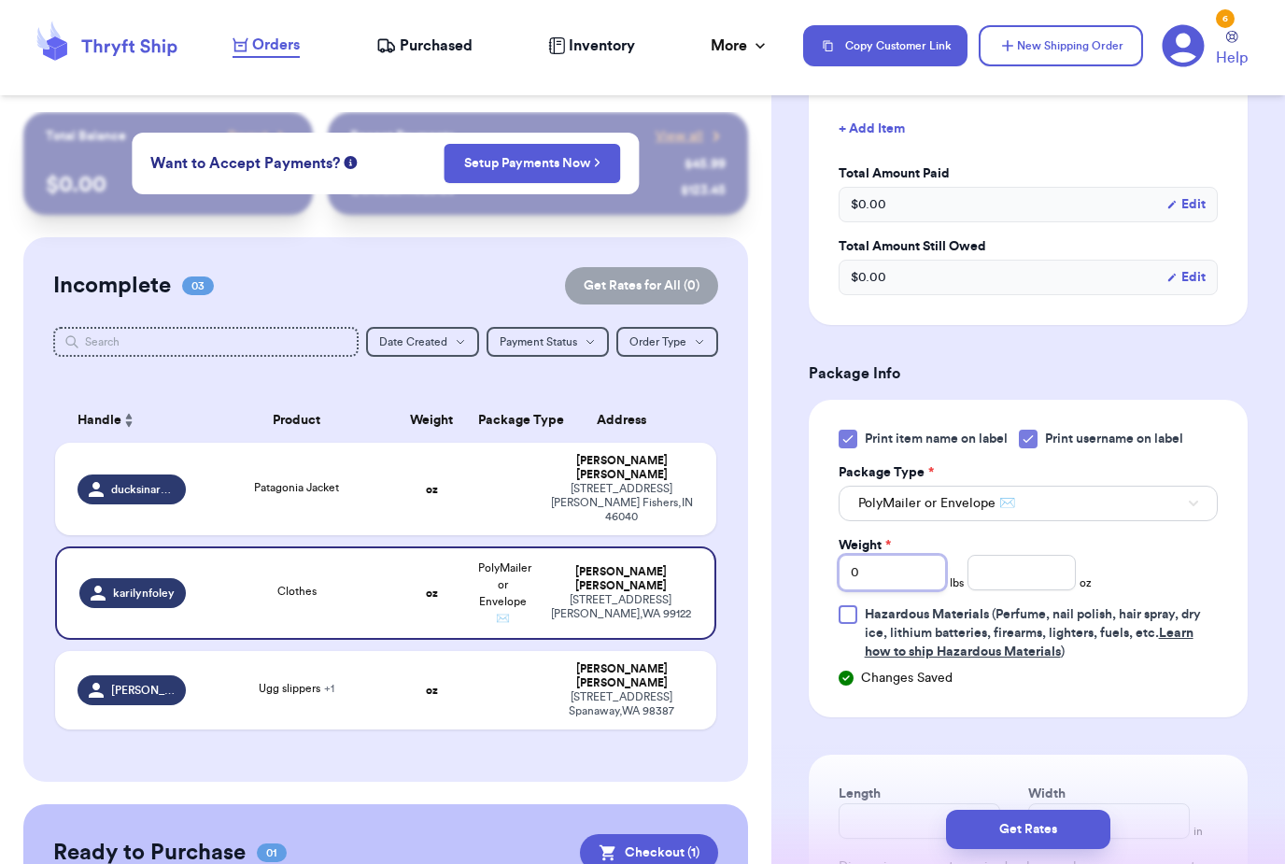
click at [936, 572] on input "0" at bounding box center [892, 572] width 107 height 35
click at [1027, 568] on input "number" at bounding box center [1020, 572] width 107 height 35
type input "15"
click at [899, 587] on input "Weight *" at bounding box center [892, 572] width 107 height 35
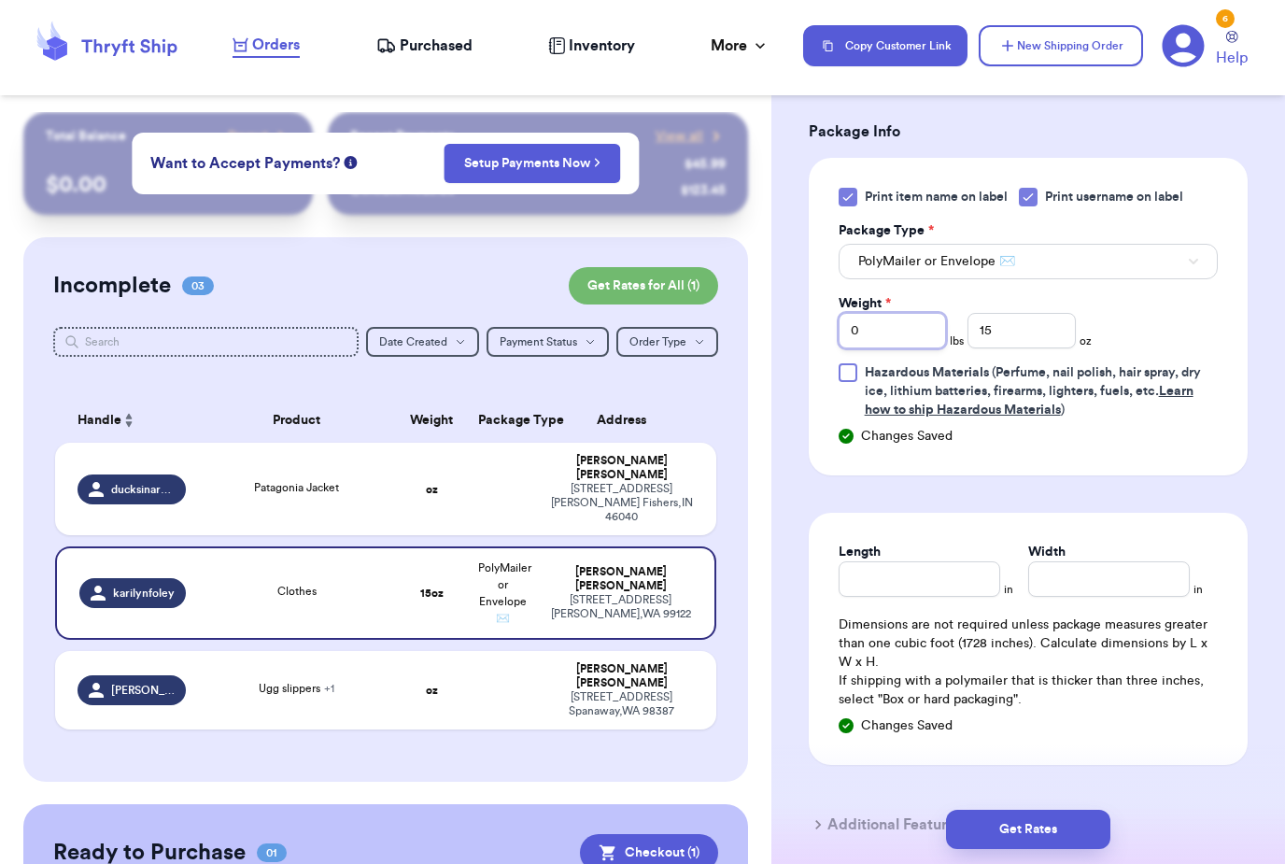
scroll to position [798, 0]
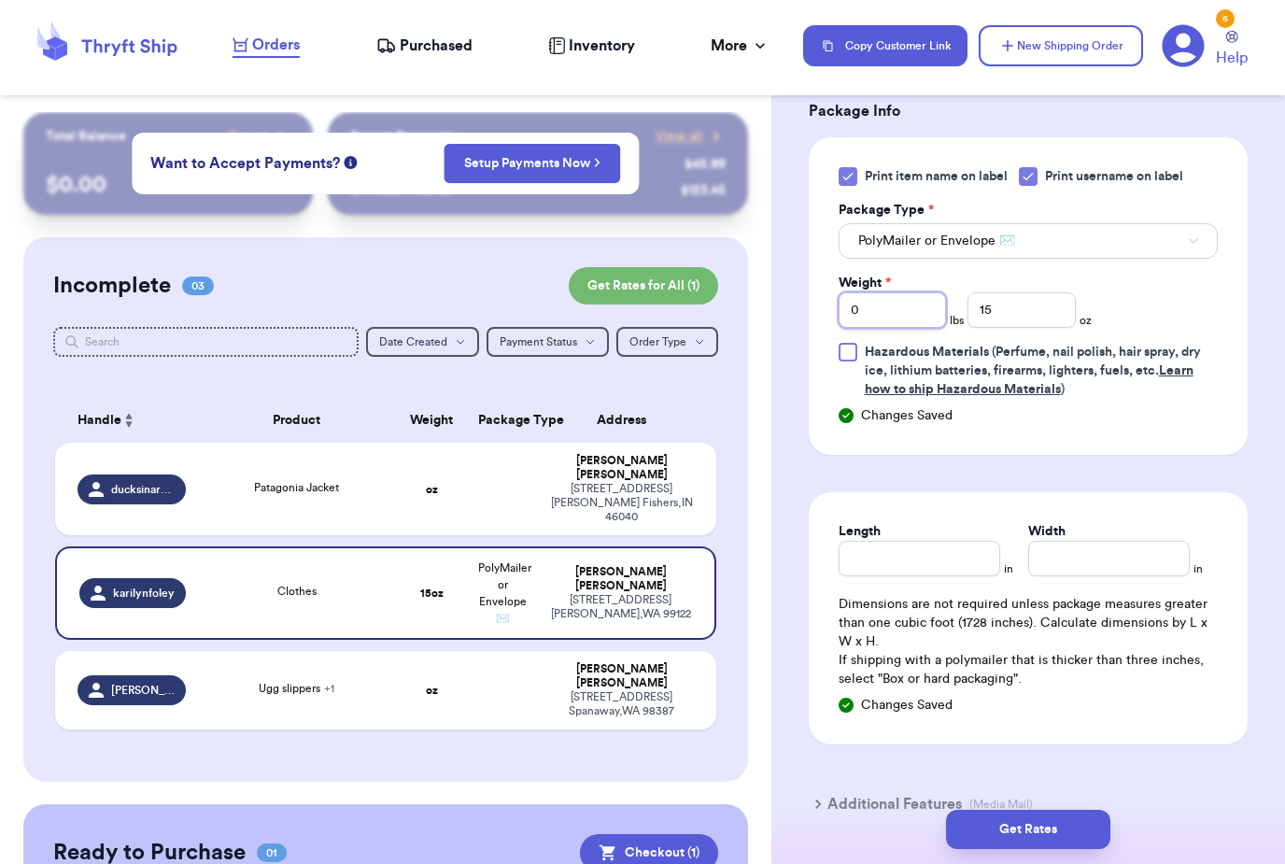
type input "0"
click at [951, 546] on input "Length" at bounding box center [920, 558] width 162 height 35
type input "6"
click at [1106, 569] on input "Width *" at bounding box center [1109, 558] width 162 height 35
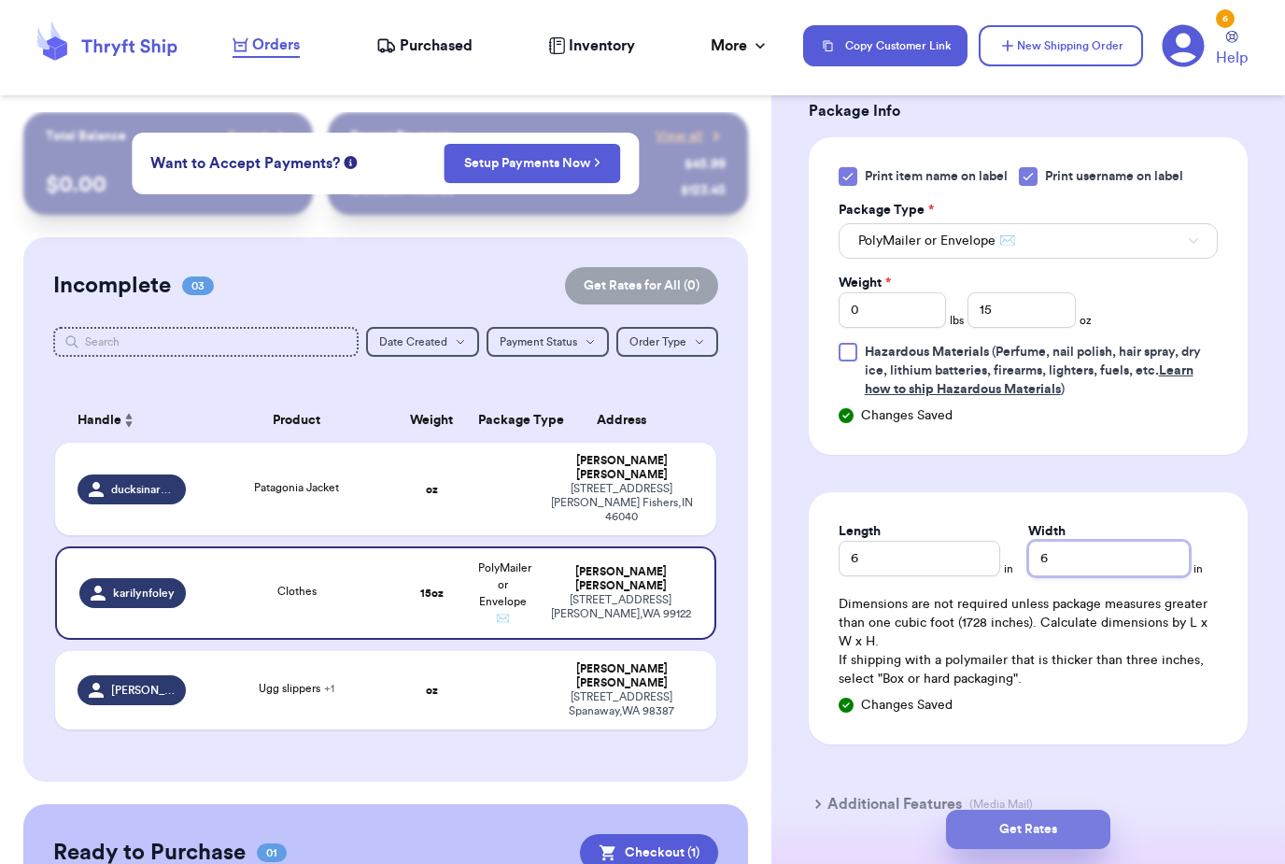
type input "6"
click at [1061, 810] on button "Get Rates" at bounding box center [1028, 829] width 164 height 39
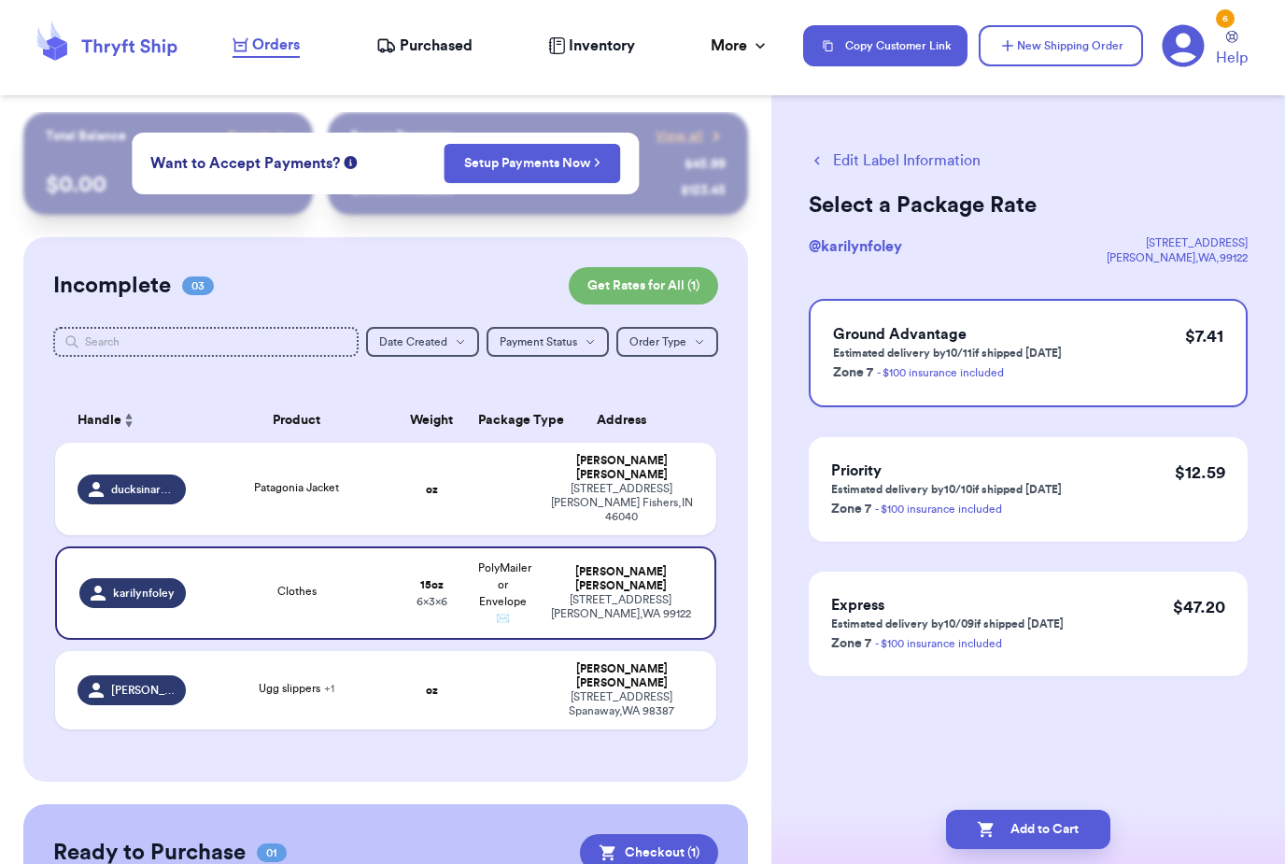
click at [1062, 810] on button "Add to Cart" at bounding box center [1028, 829] width 164 height 39
checkbox input "true"
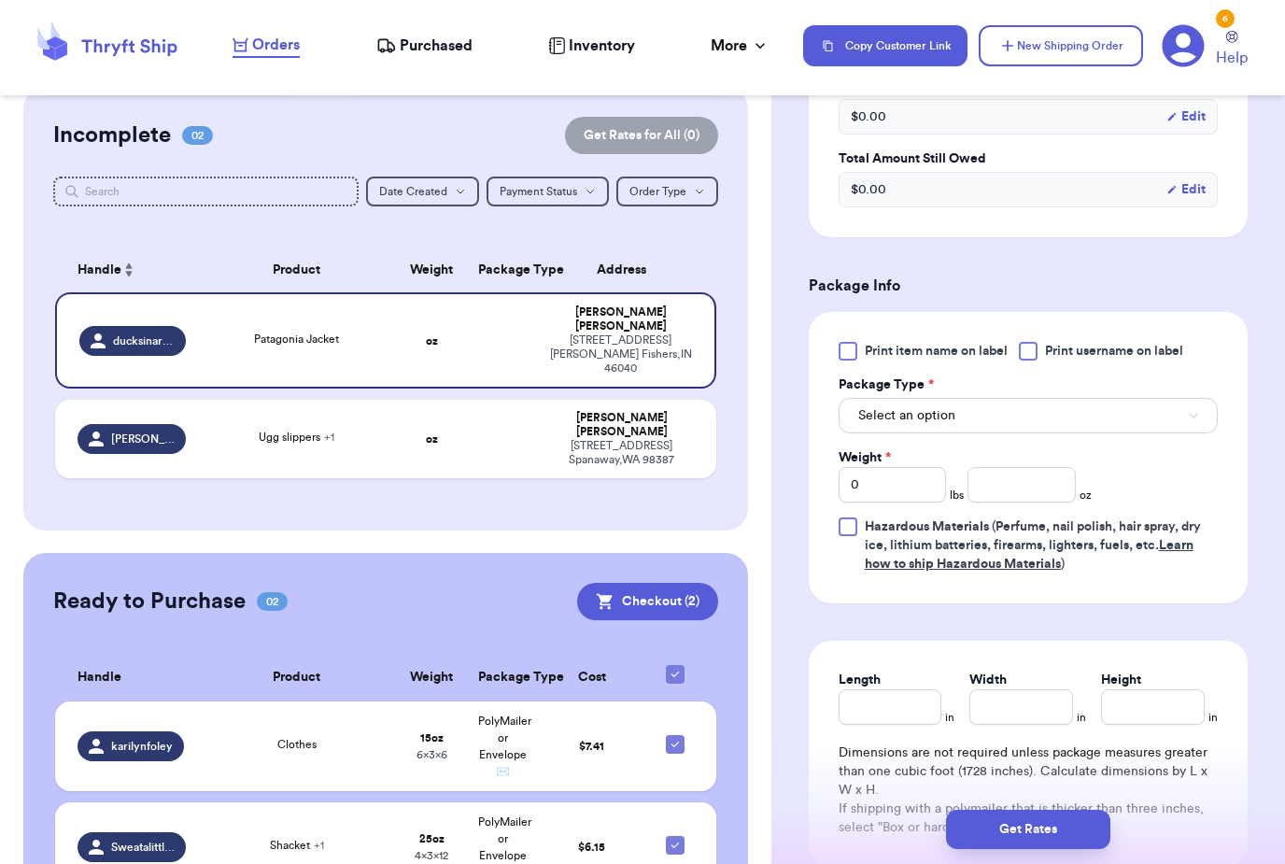
scroll to position [631, 0]
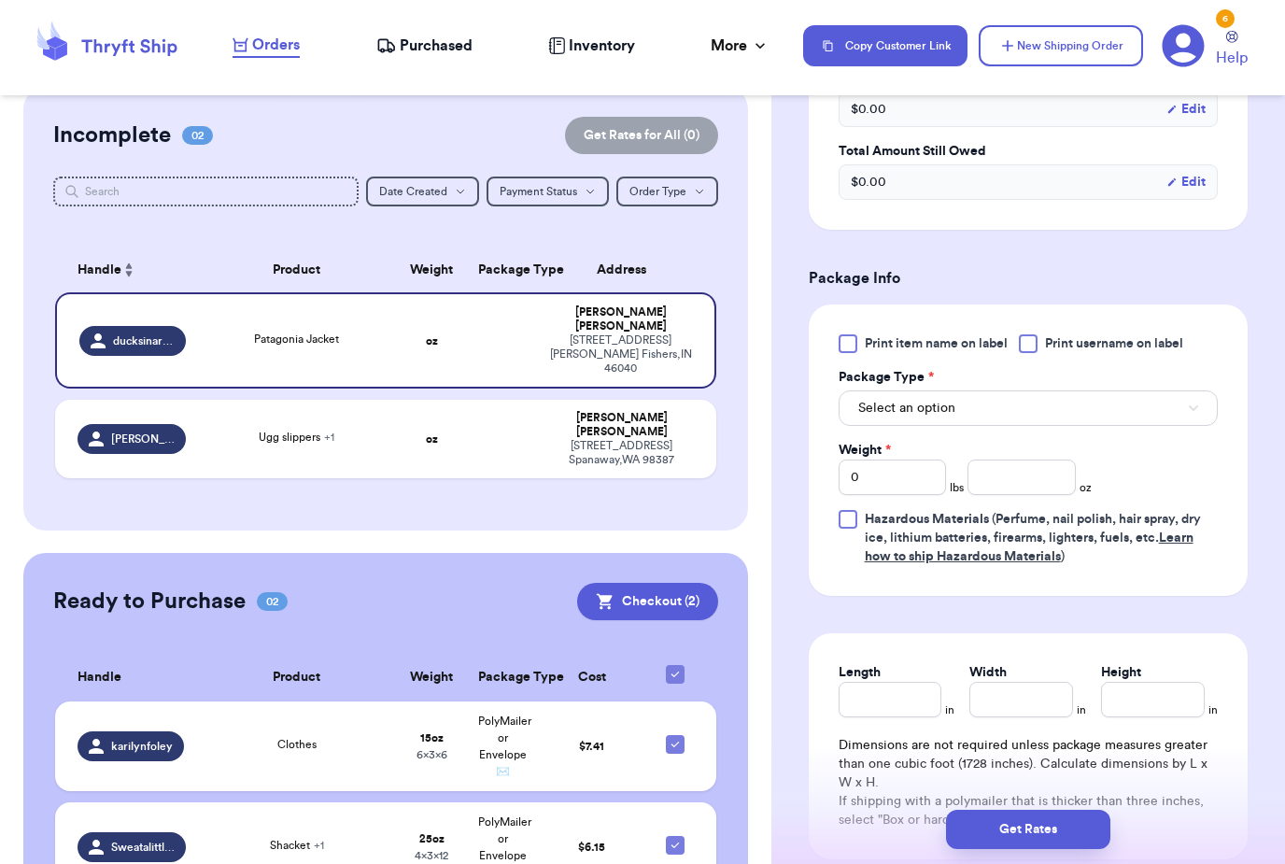
click at [944, 342] on span "Print item name on label" at bounding box center [936, 343] width 143 height 19
click at [0, 0] on input "Print item name on label" at bounding box center [0, 0] width 0 height 0
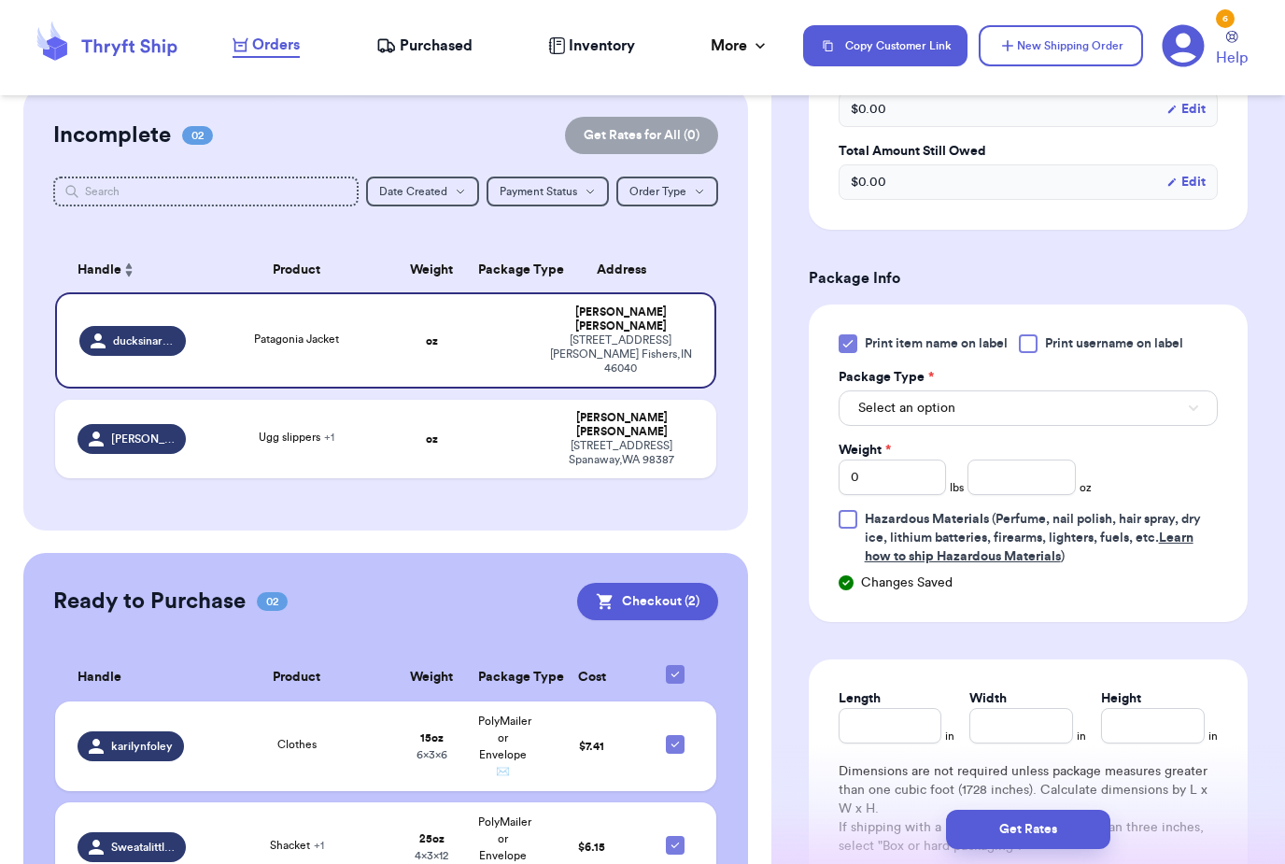
click at [1097, 344] on span "Print username on label" at bounding box center [1114, 343] width 138 height 19
click at [0, 0] on input "Print username on label" at bounding box center [0, 0] width 0 height 0
click at [985, 408] on button "Select an option" at bounding box center [1028, 407] width 379 height 35
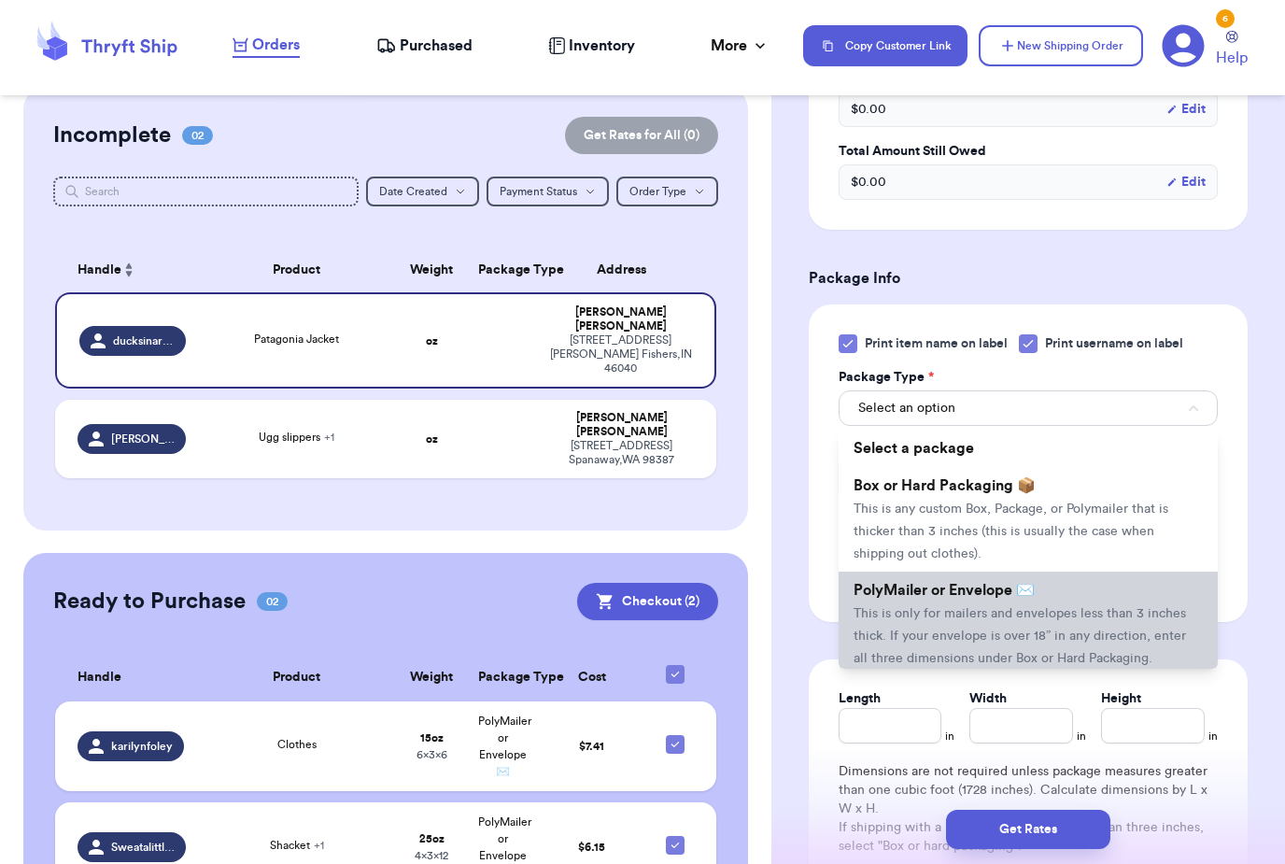
click at [972, 608] on span "This is only for mailers and envelopes less than 3 inches thick. If your envelo…" at bounding box center [1020, 636] width 332 height 58
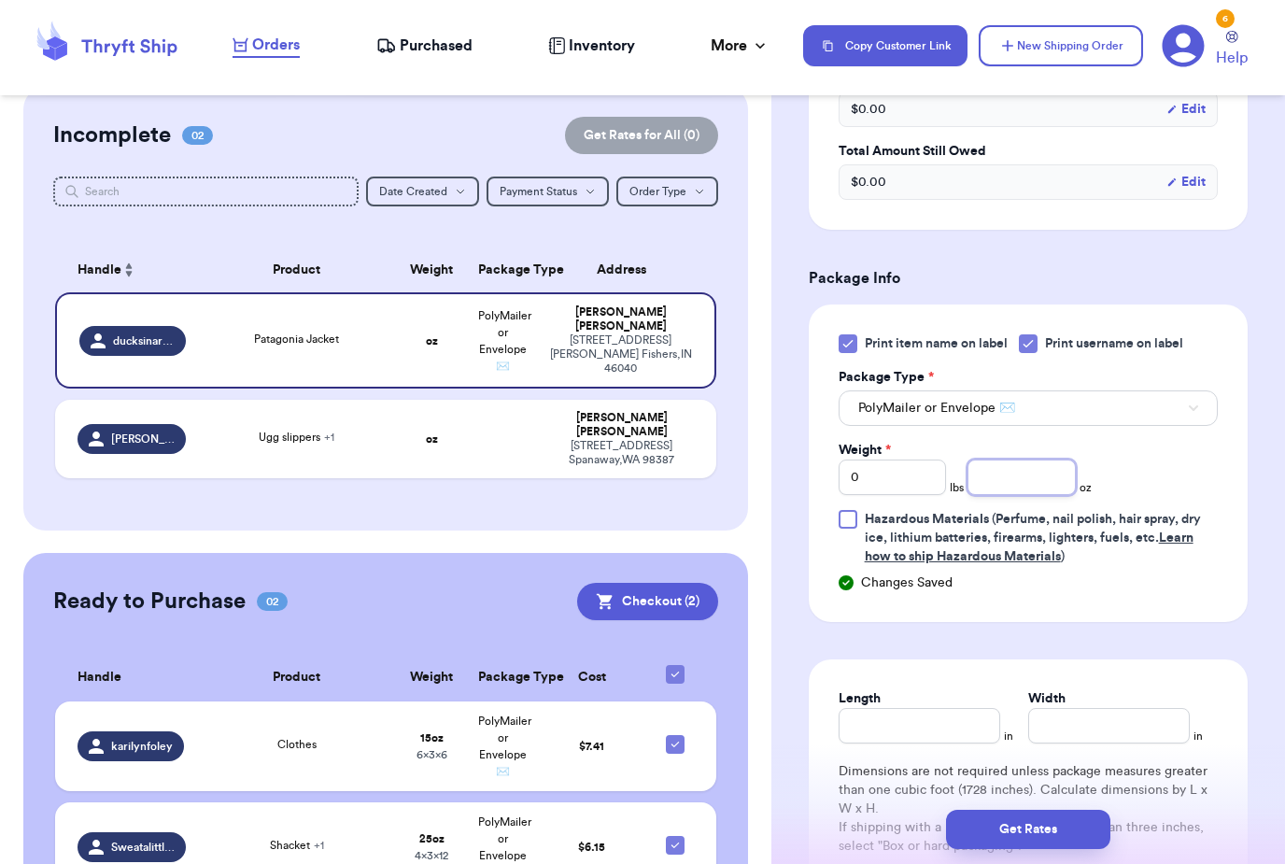
click at [1031, 475] on input "number" at bounding box center [1020, 476] width 107 height 35
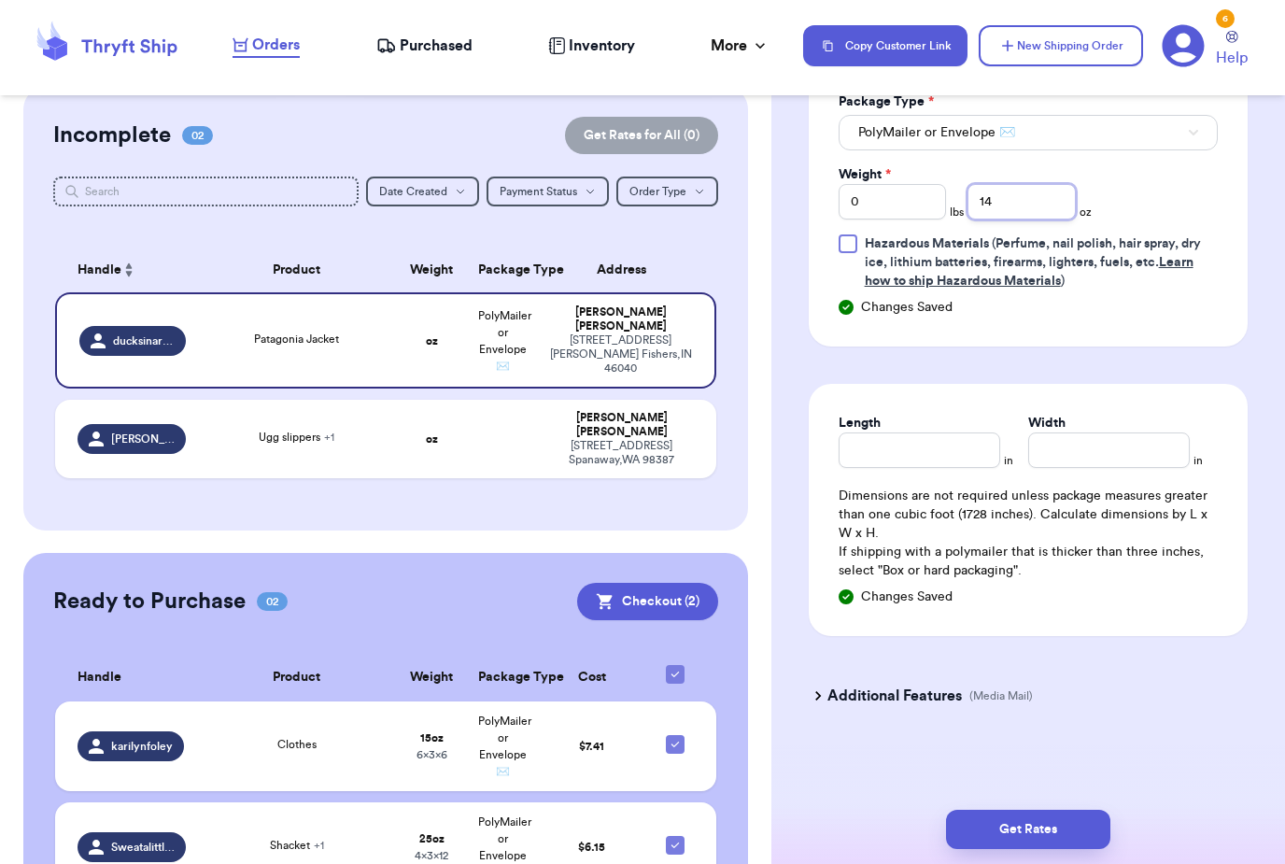
scroll to position [907, 0]
type input "14"
click at [932, 441] on input "Length" at bounding box center [920, 449] width 162 height 35
type input "15"
click at [1085, 436] on input "Width *" at bounding box center [1109, 449] width 162 height 35
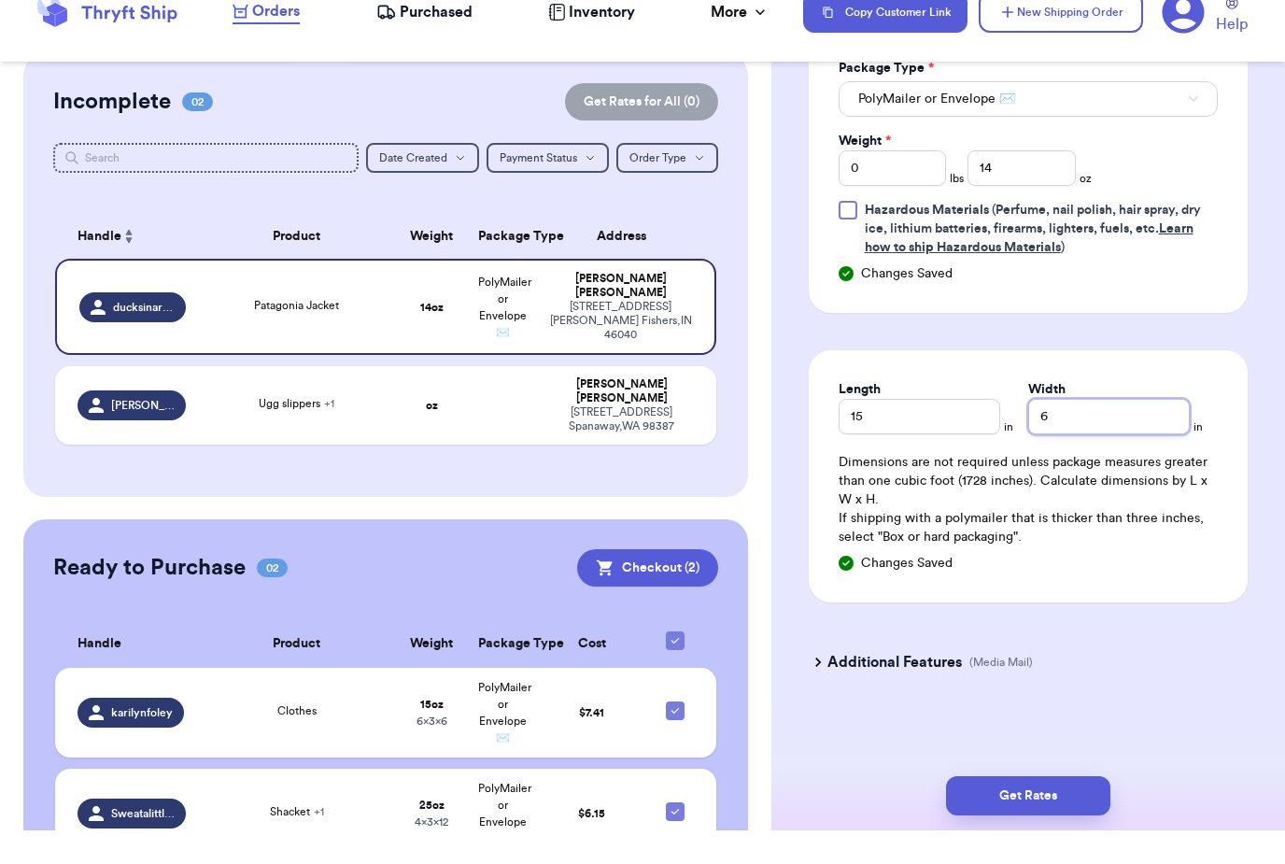
scroll to position [60, 0]
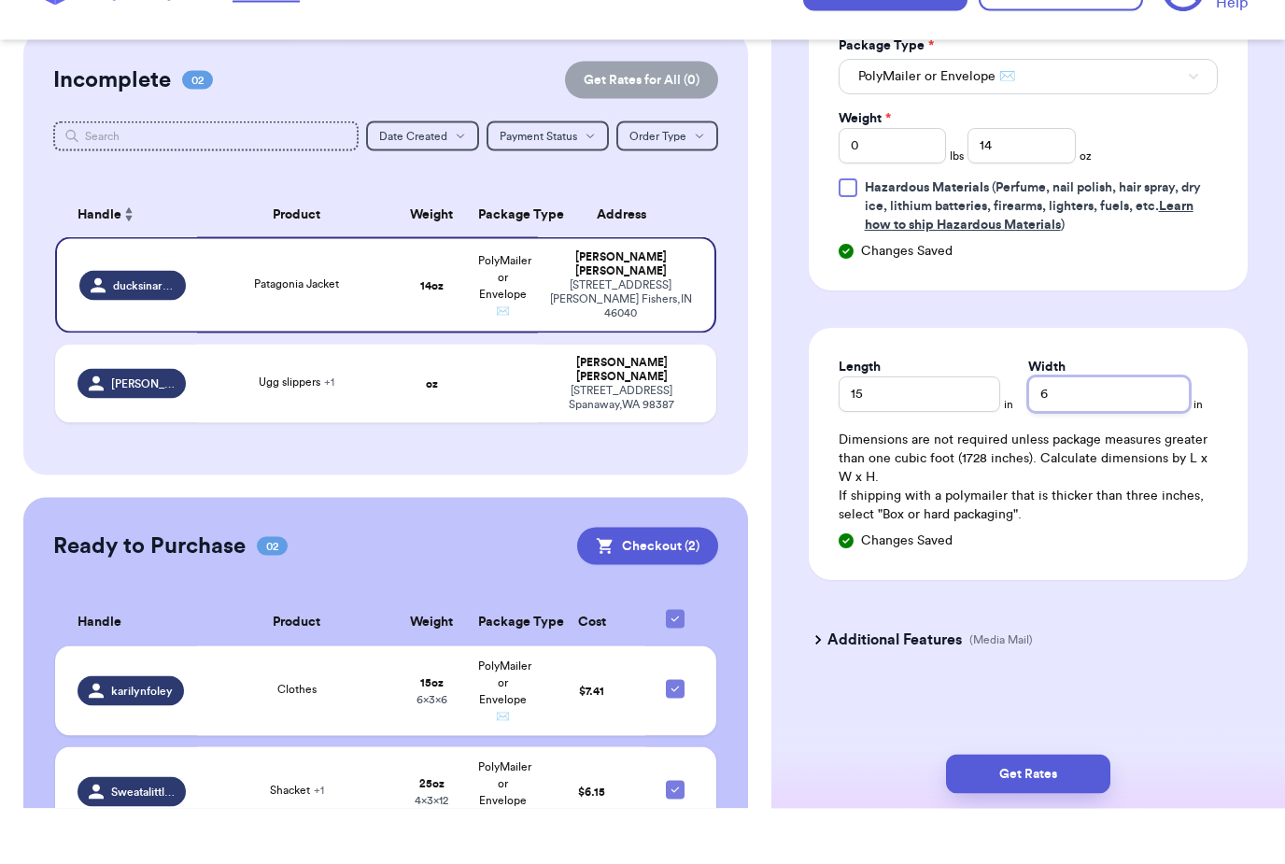
type input "6"
click at [1033, 810] on button "Get Rates" at bounding box center [1028, 829] width 164 height 39
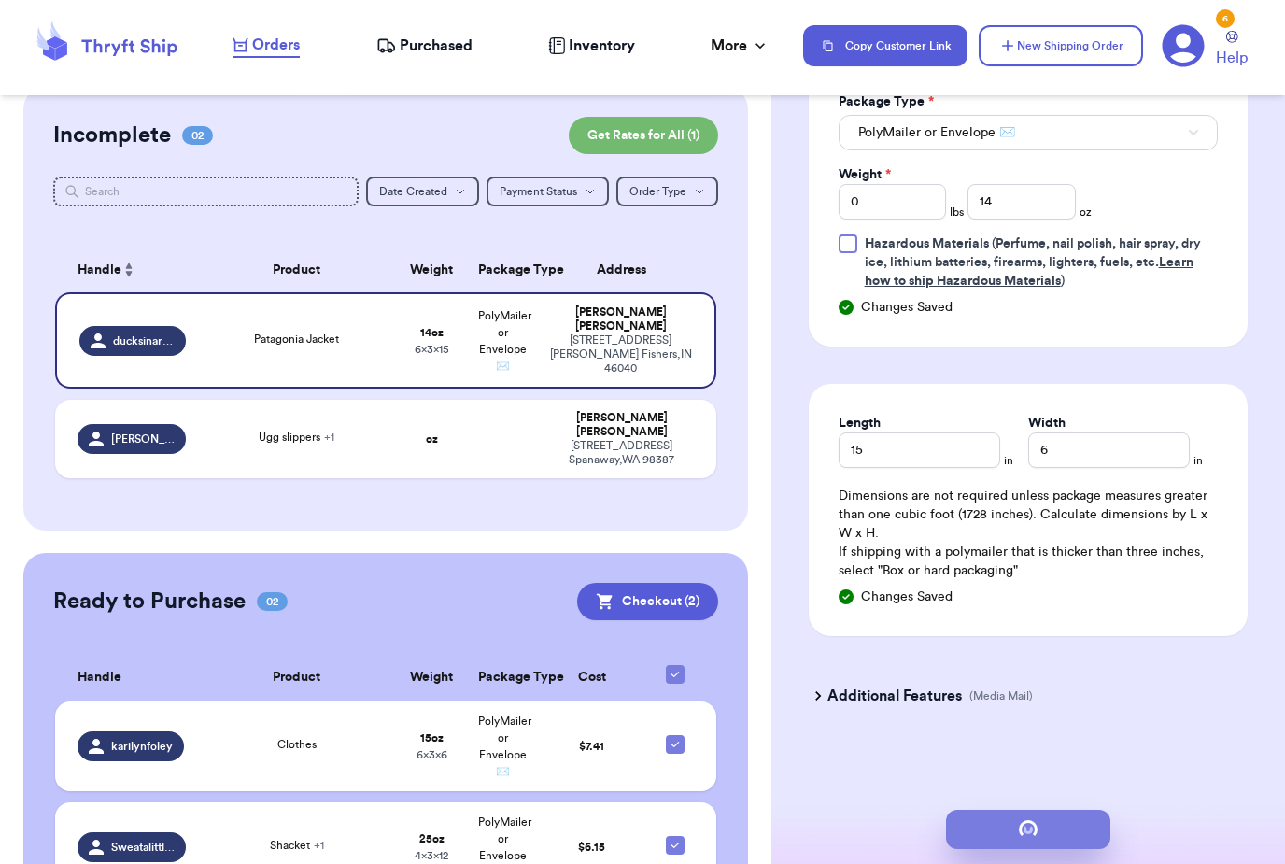
scroll to position [0, 0]
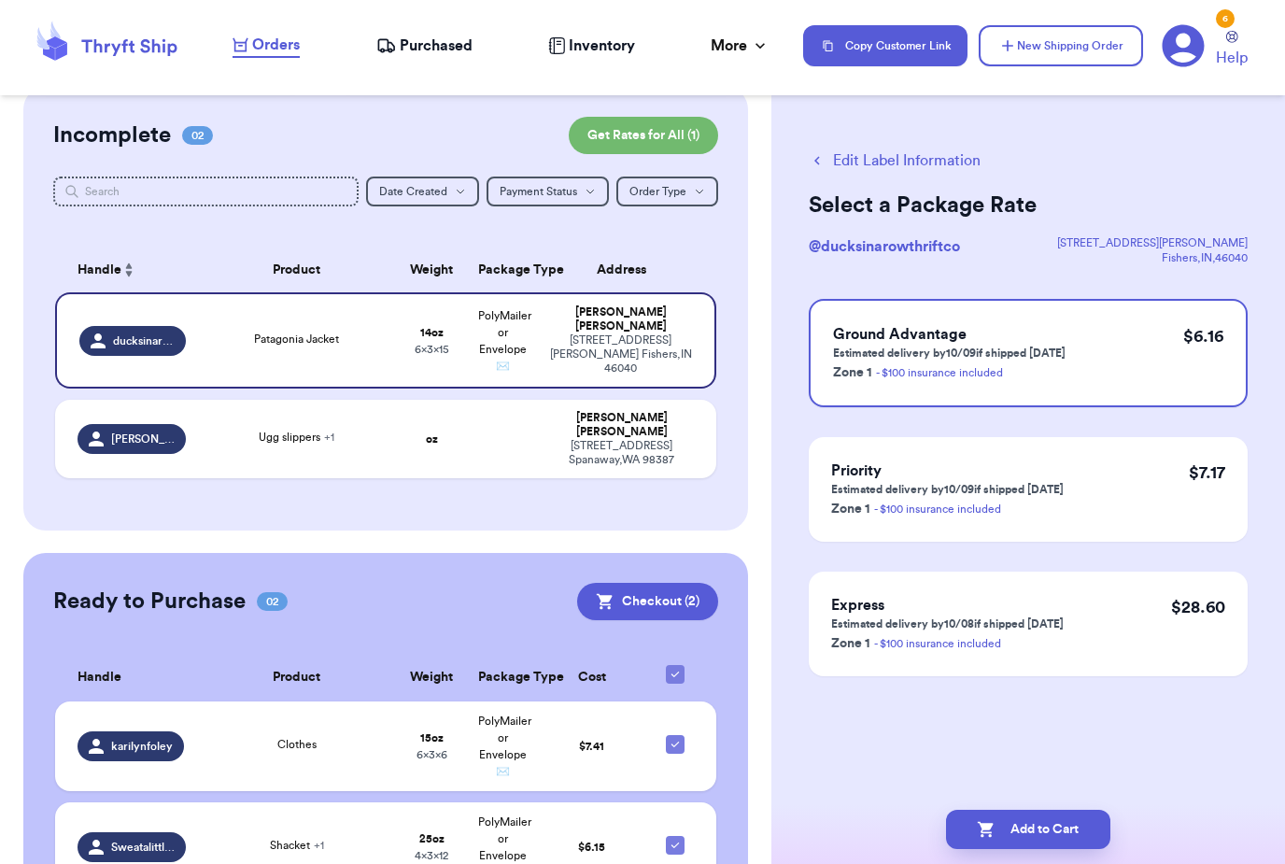
click at [1023, 810] on button "Add to Cart" at bounding box center [1028, 829] width 164 height 39
checkbox input "true"
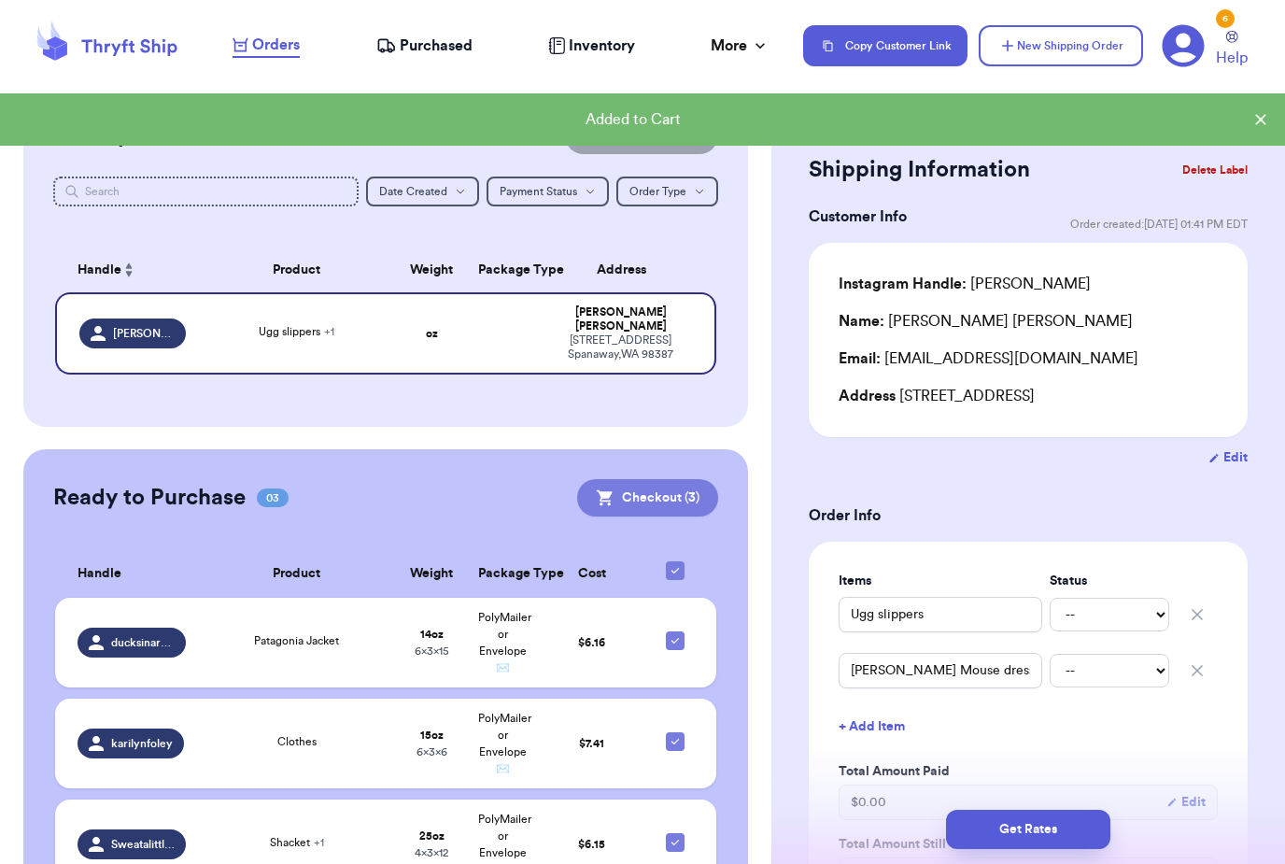
click at [693, 479] on button "Checkout ( 3 )" at bounding box center [647, 497] width 141 height 37
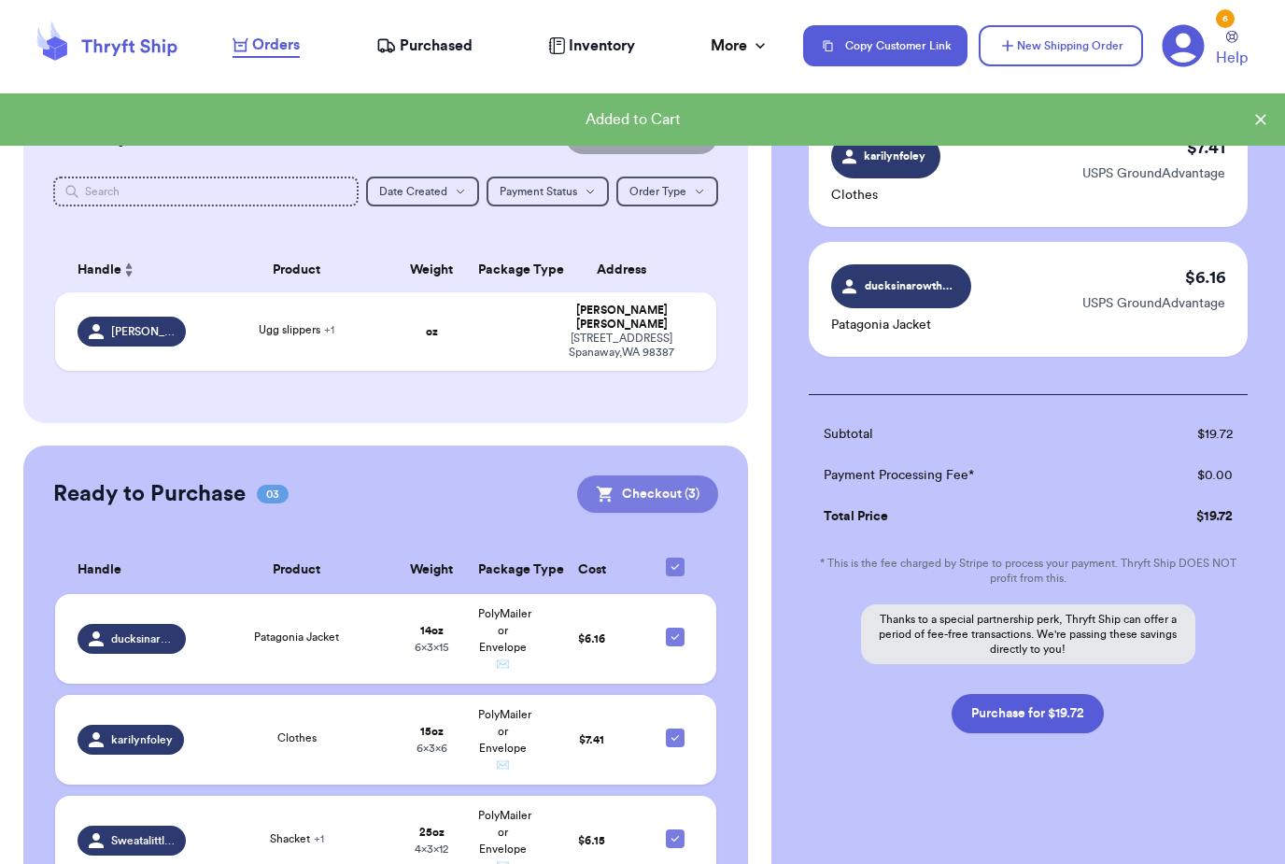
scroll to position [249, 0]
click at [1043, 722] on button "Purchase for $19.72" at bounding box center [1028, 713] width 152 height 39
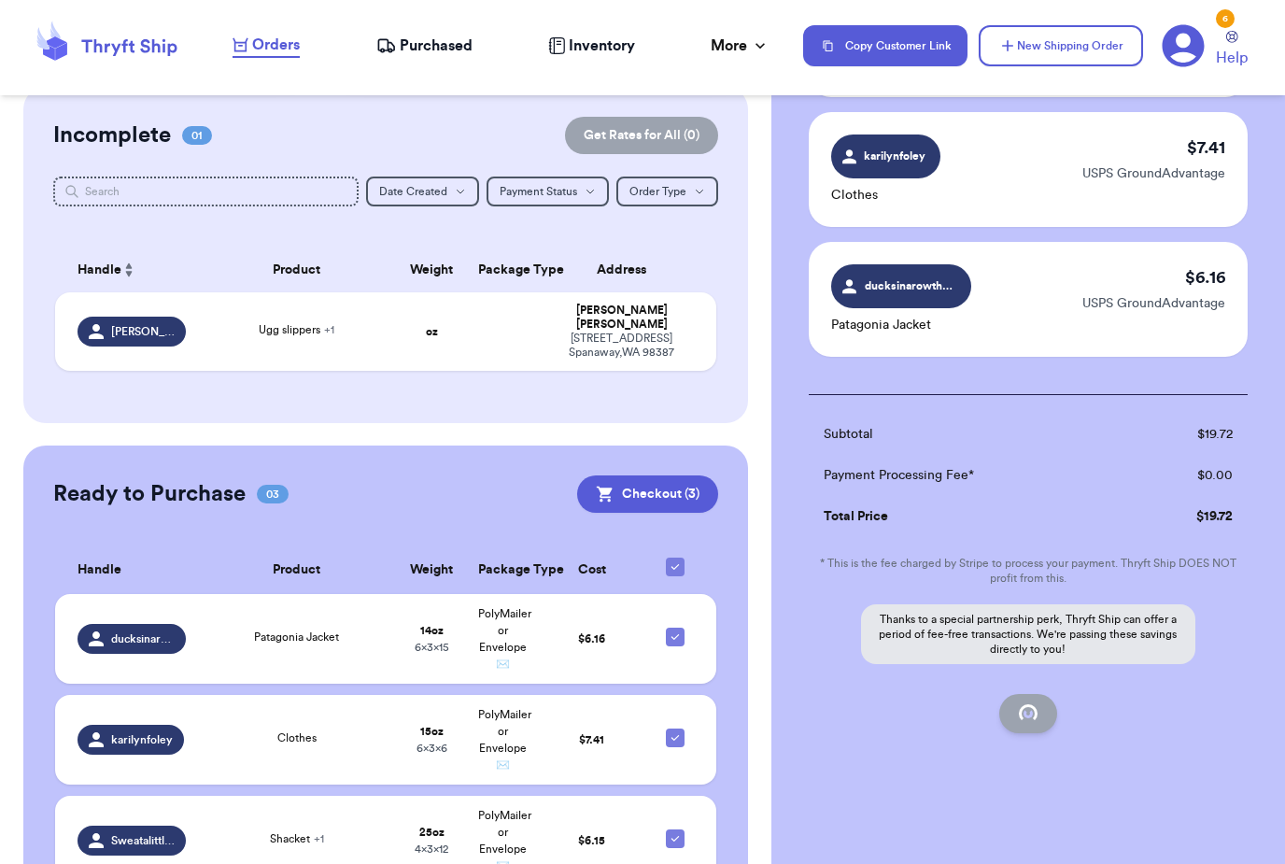
checkbox input "false"
checkbox input "true"
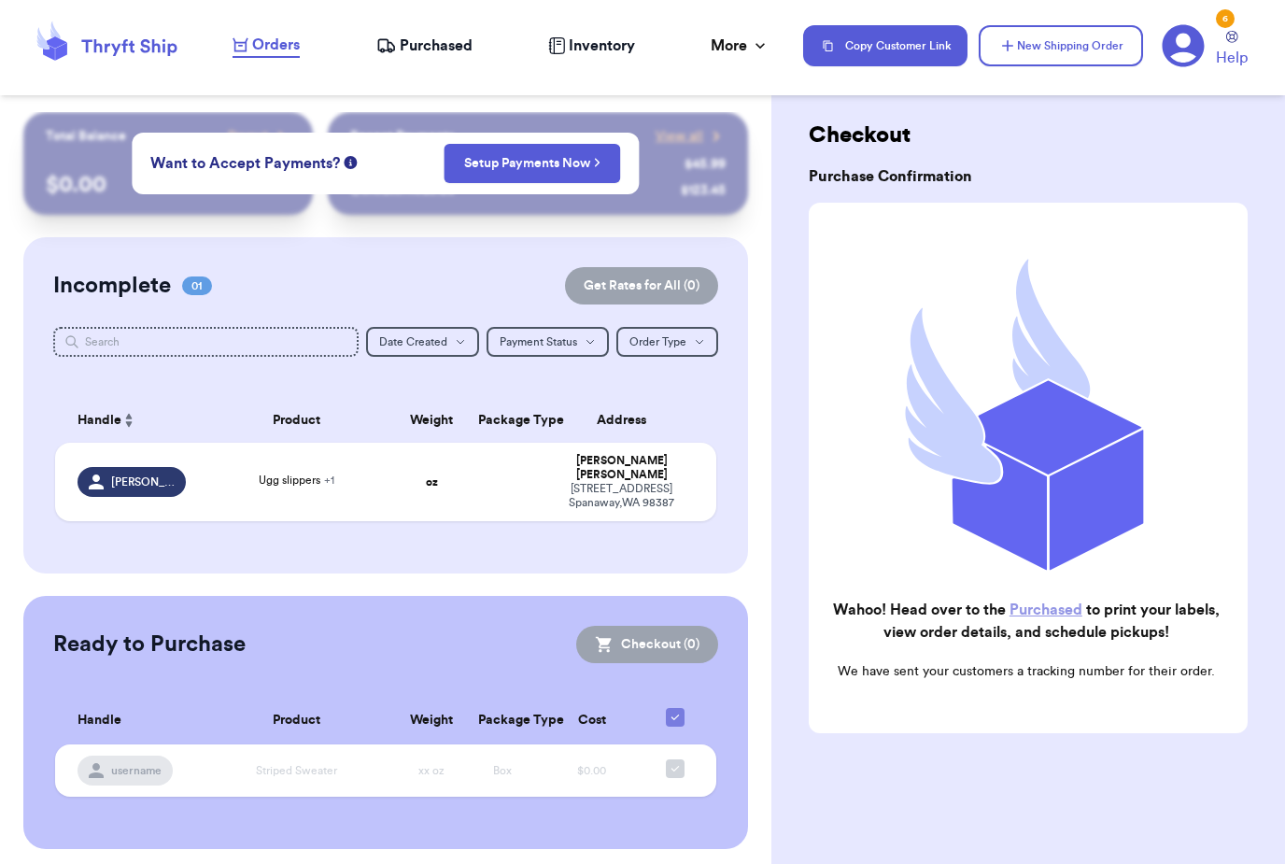
scroll to position [0, 0]
click at [445, 38] on span "Purchased" at bounding box center [436, 46] width 73 height 22
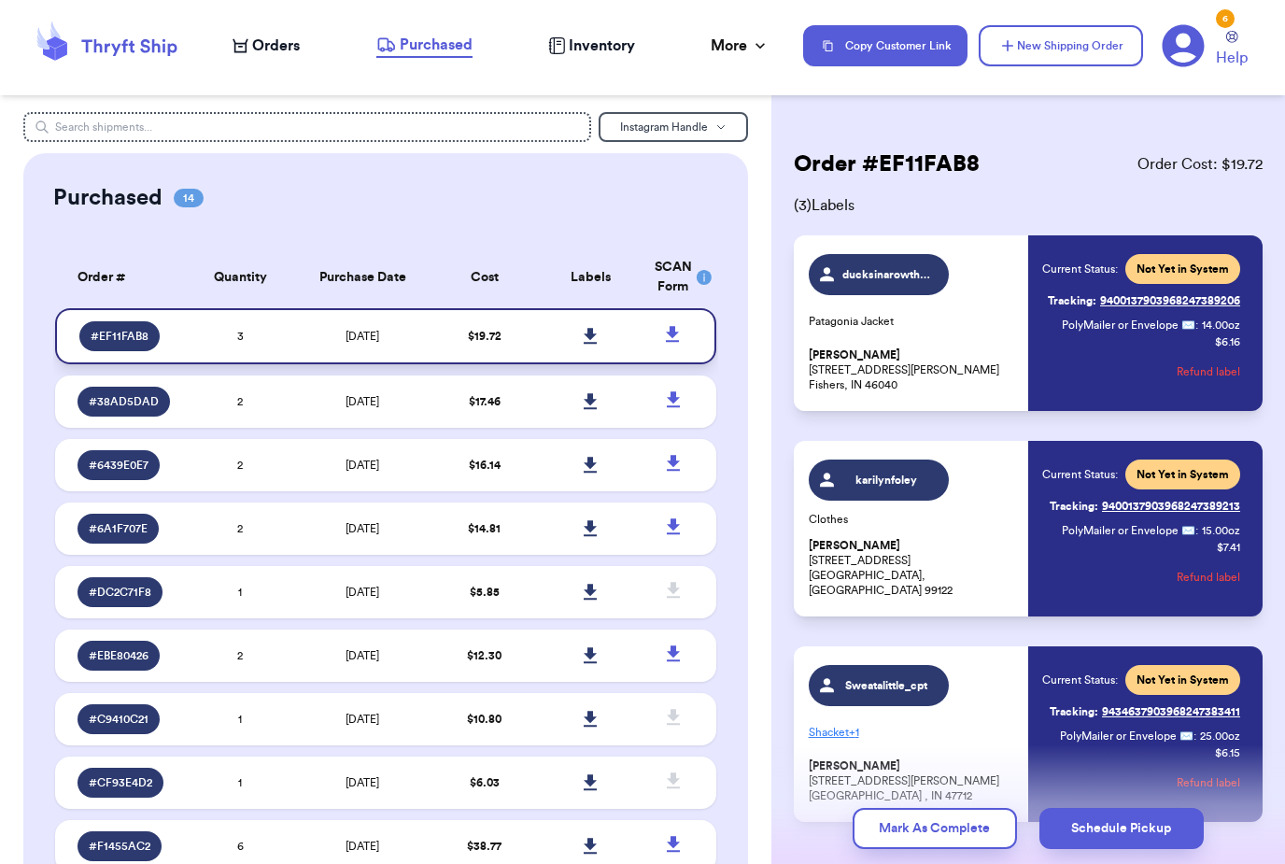
click at [604, 347] on link at bounding box center [590, 336] width 41 height 41
click at [600, 351] on link at bounding box center [590, 336] width 41 height 41
